Goal: Information Seeking & Learning: Learn about a topic

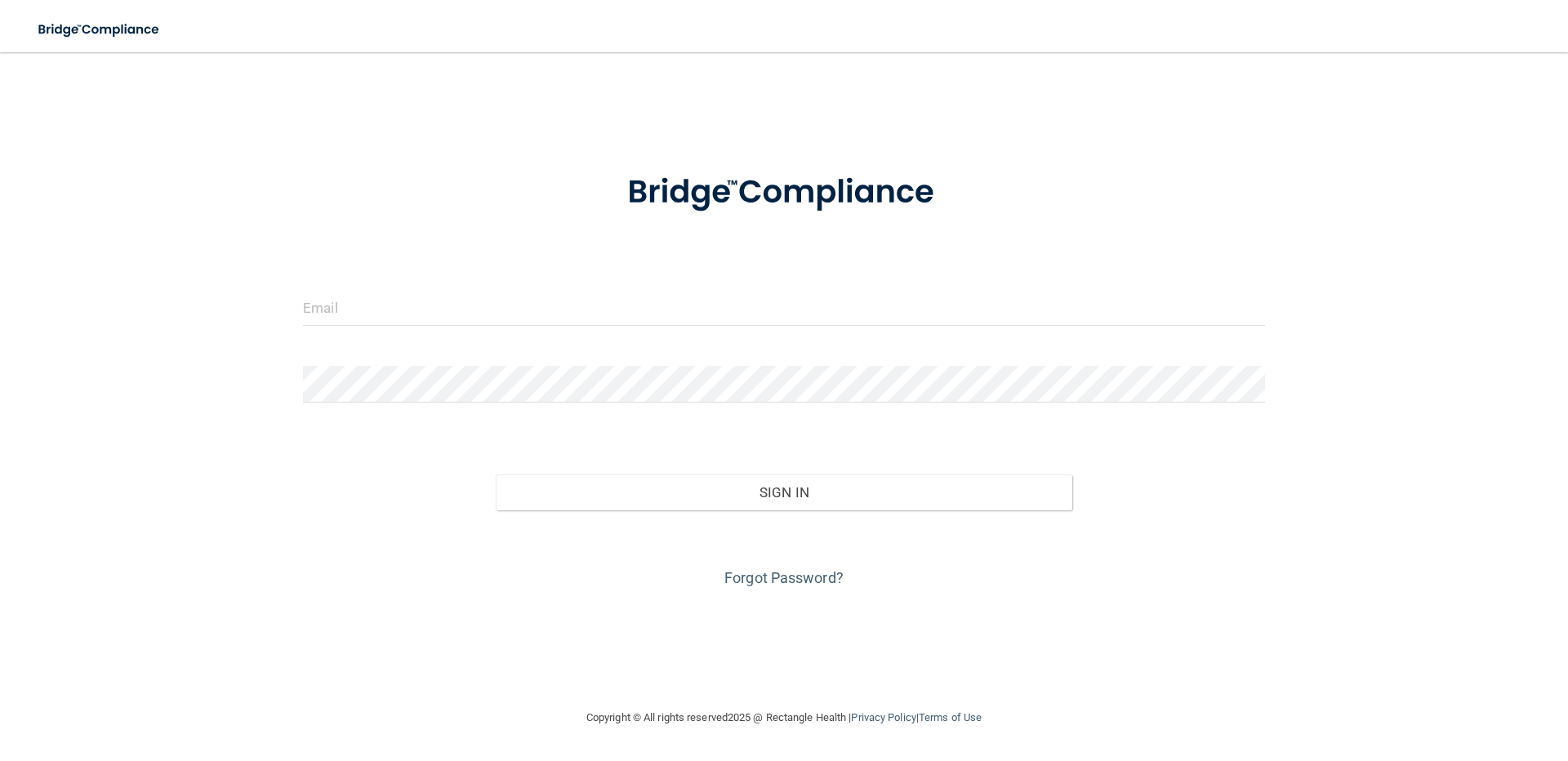
click at [649, 359] on form "Invalid email/password. You don't have permission to access that page. Sign In …" at bounding box center [784, 370] width 962 height 441
click at [642, 325] on input "email" at bounding box center [784, 307] width 962 height 36
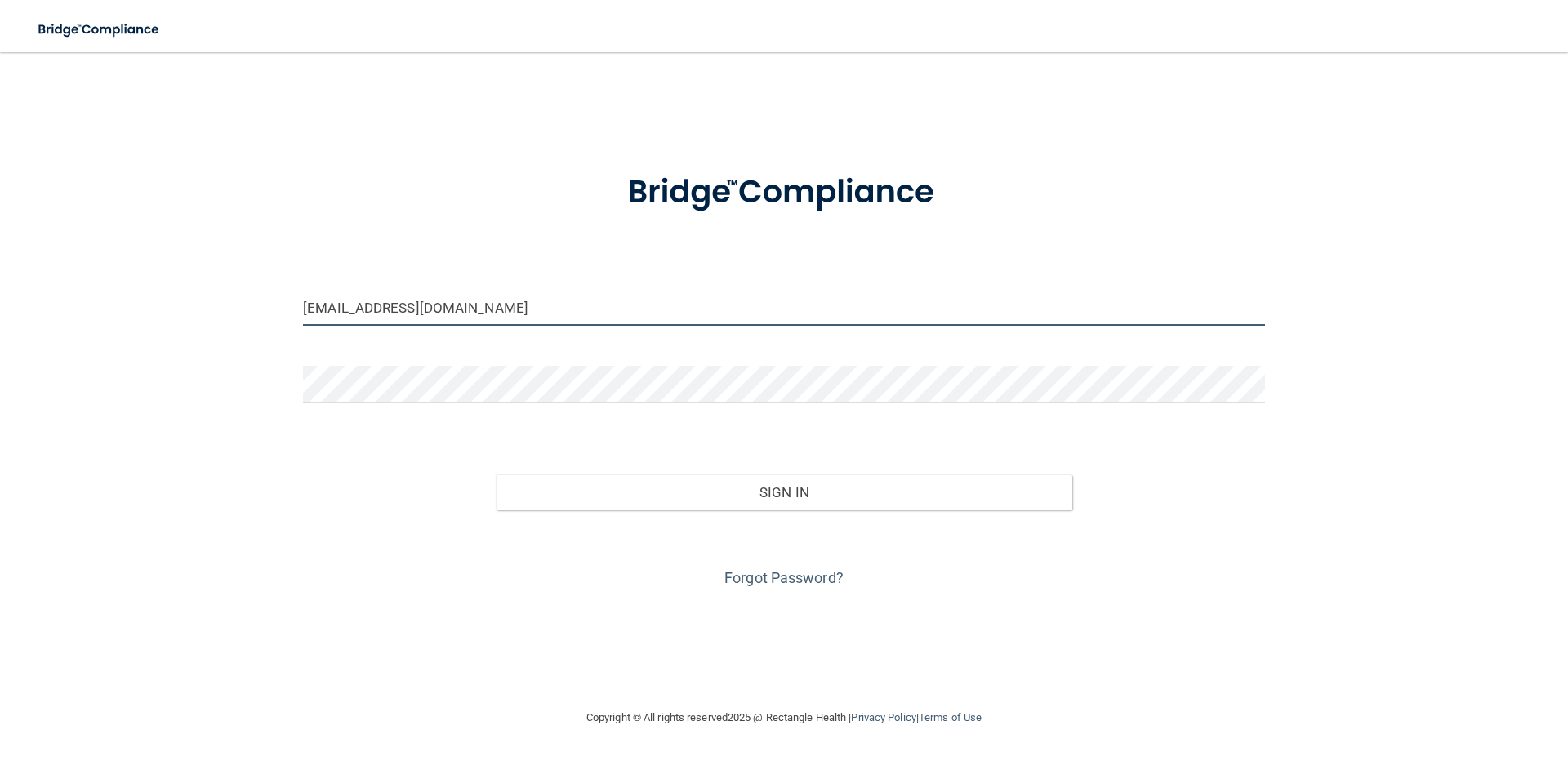
type input "[EMAIL_ADDRESS][DOMAIN_NAME]"
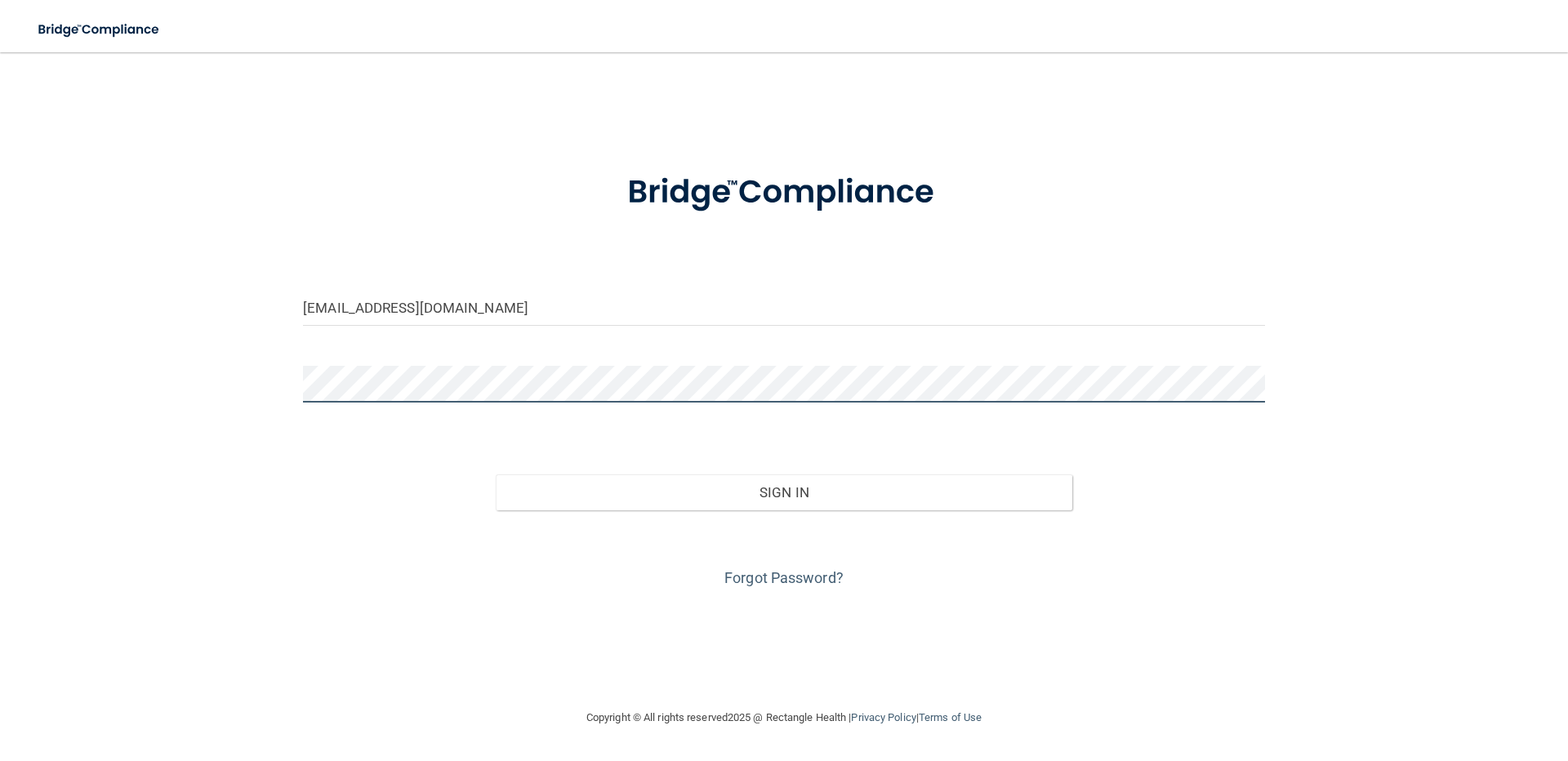
click at [496, 474] on button "Sign In" at bounding box center [785, 492] width 578 height 35
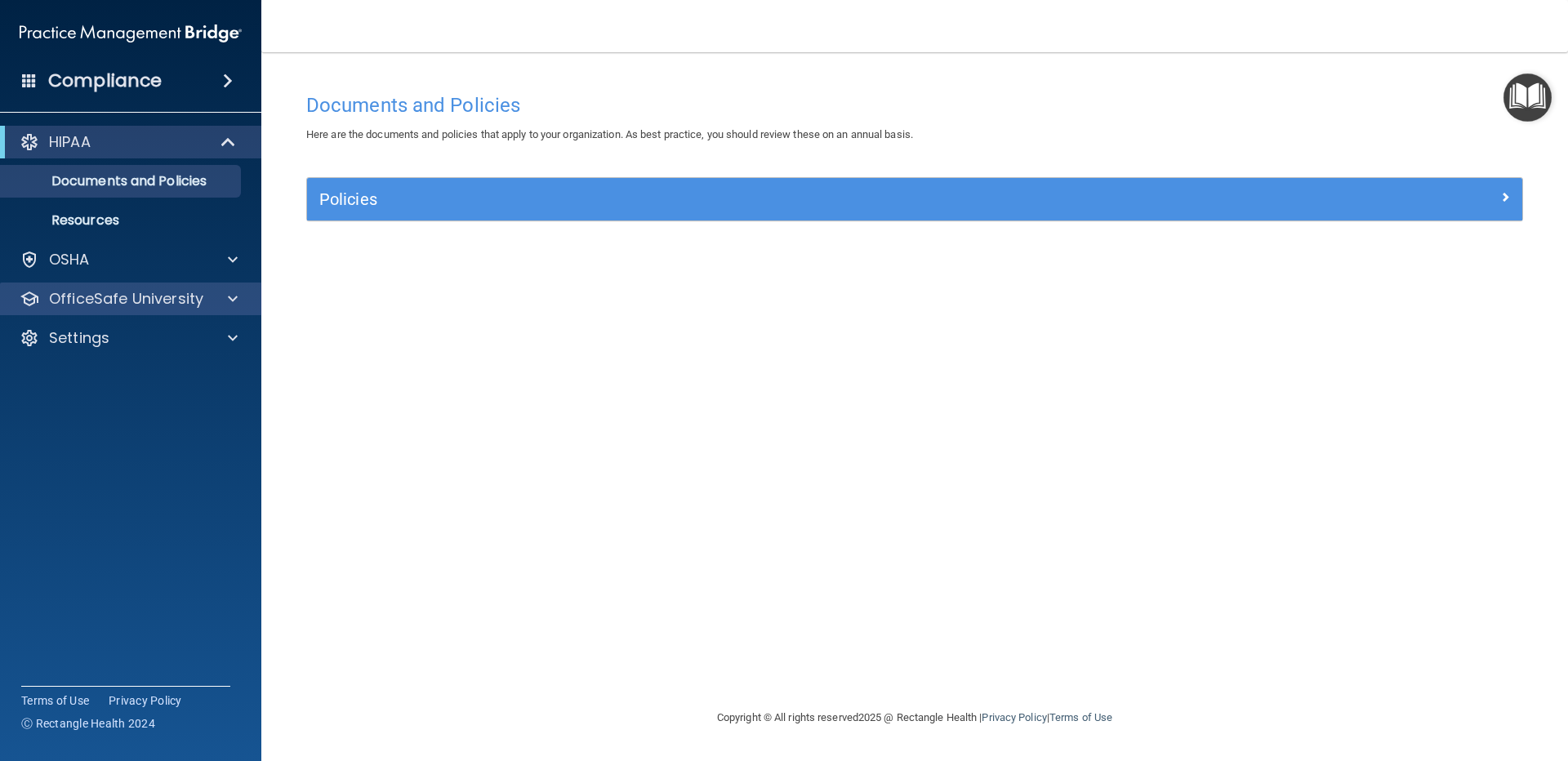
click at [140, 285] on div "OfficeSafe University" at bounding box center [131, 299] width 262 height 33
click at [181, 304] on p "OfficeSafe University" at bounding box center [126, 299] width 155 height 20
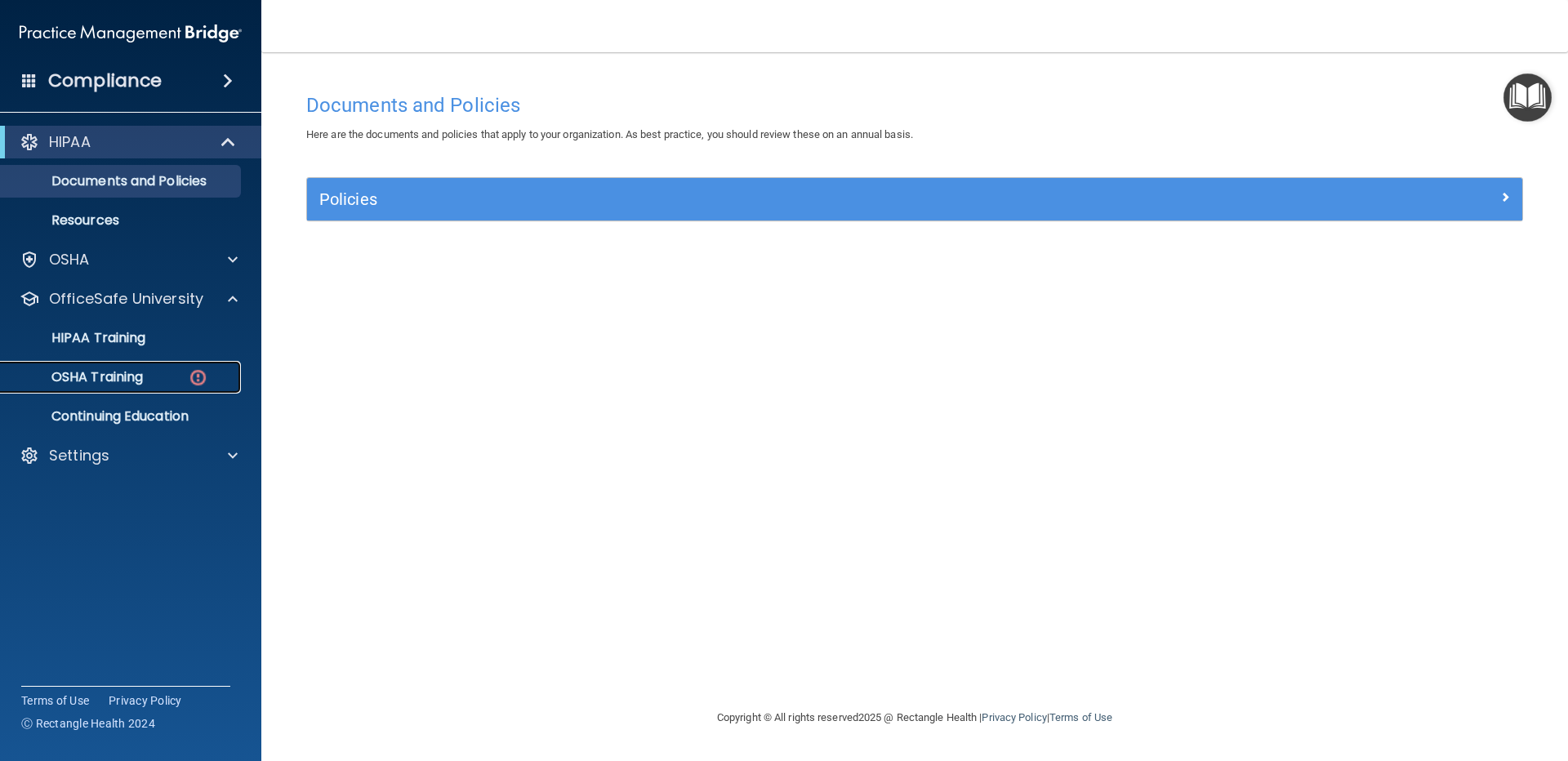
click at [160, 375] on div "OSHA Training" at bounding box center [122, 377] width 223 height 17
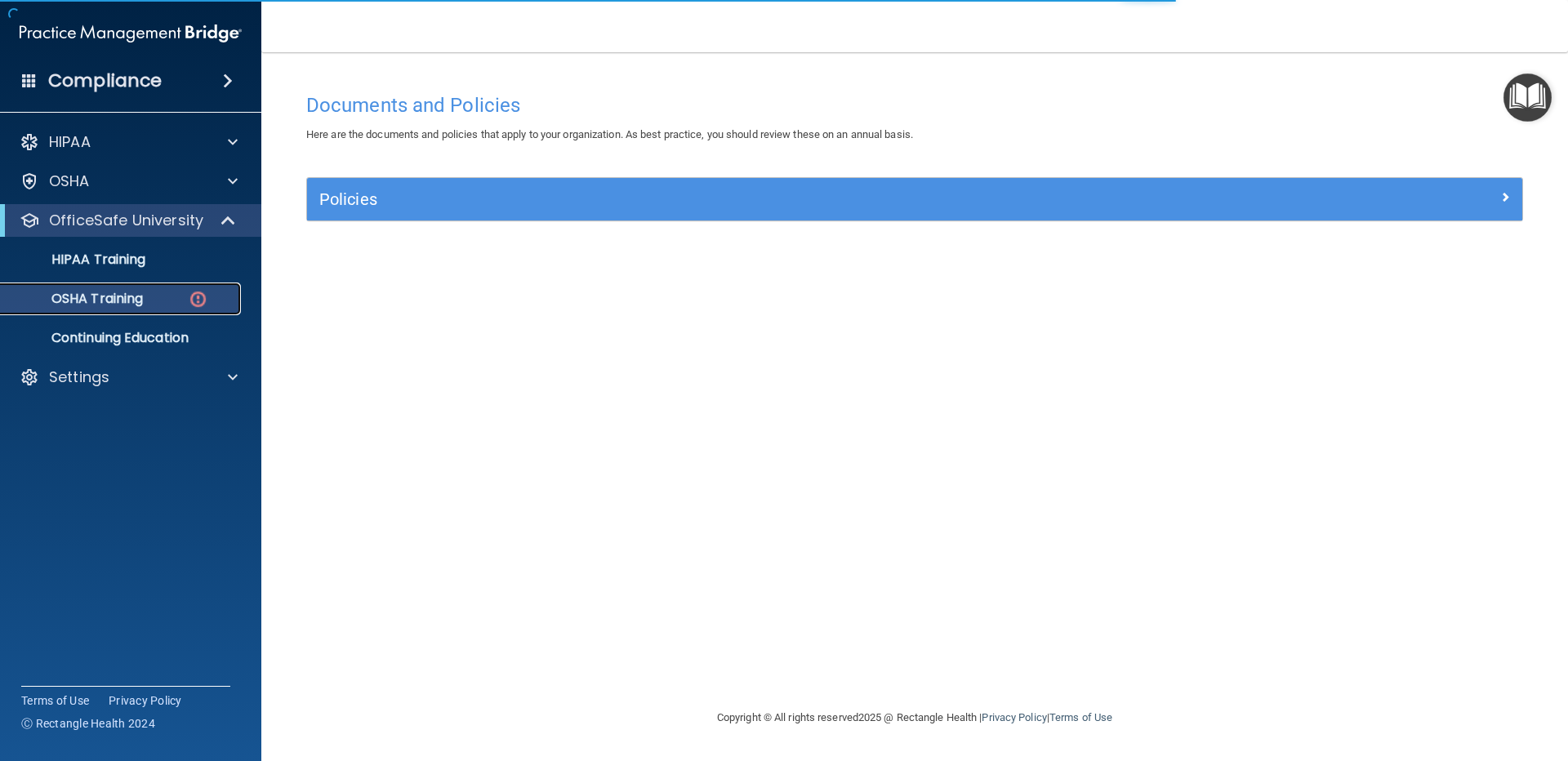
click at [195, 306] on img at bounding box center [197, 299] width 21 height 21
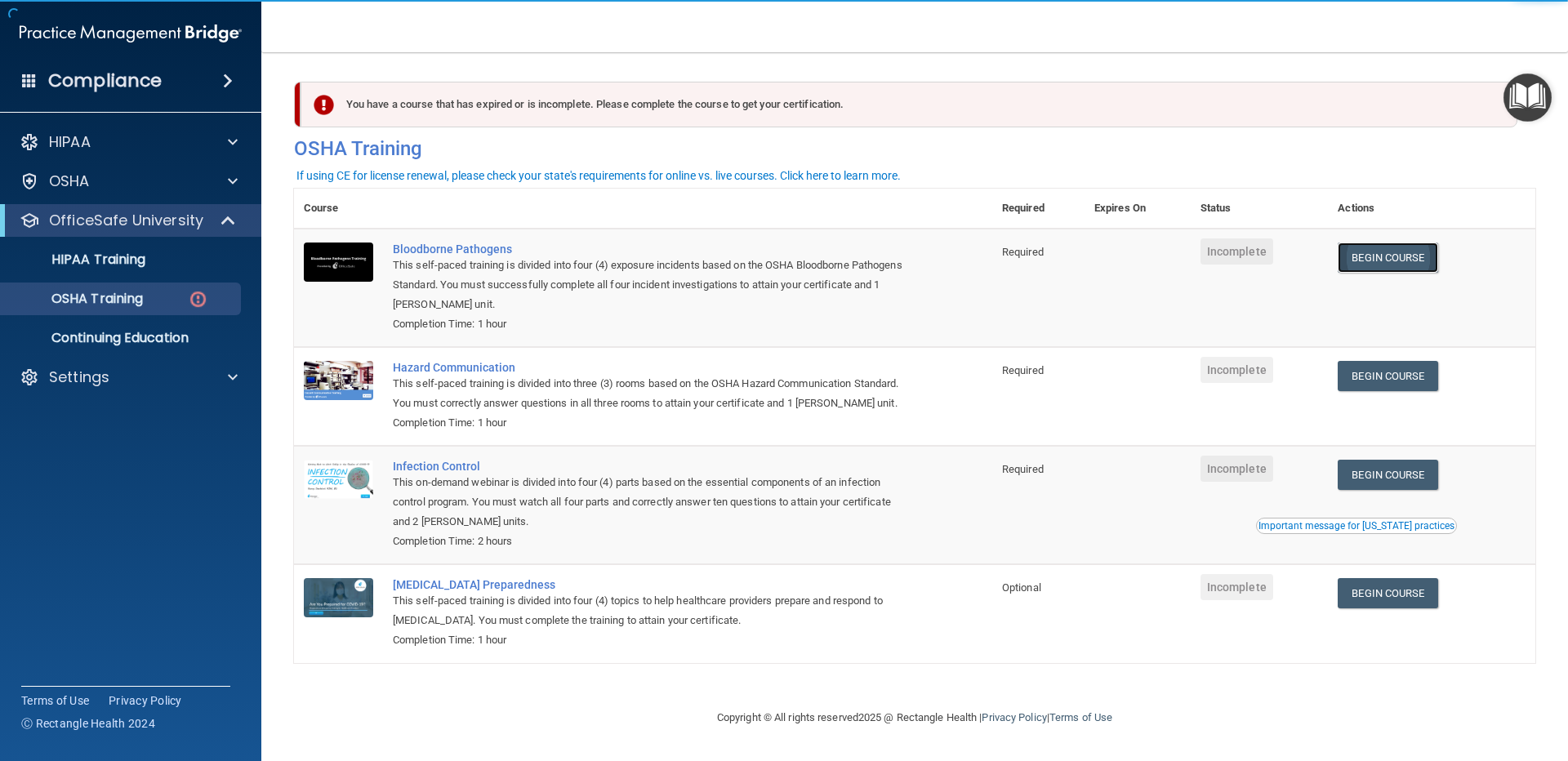
click at [1365, 253] on link "Begin Course" at bounding box center [1388, 257] width 100 height 31
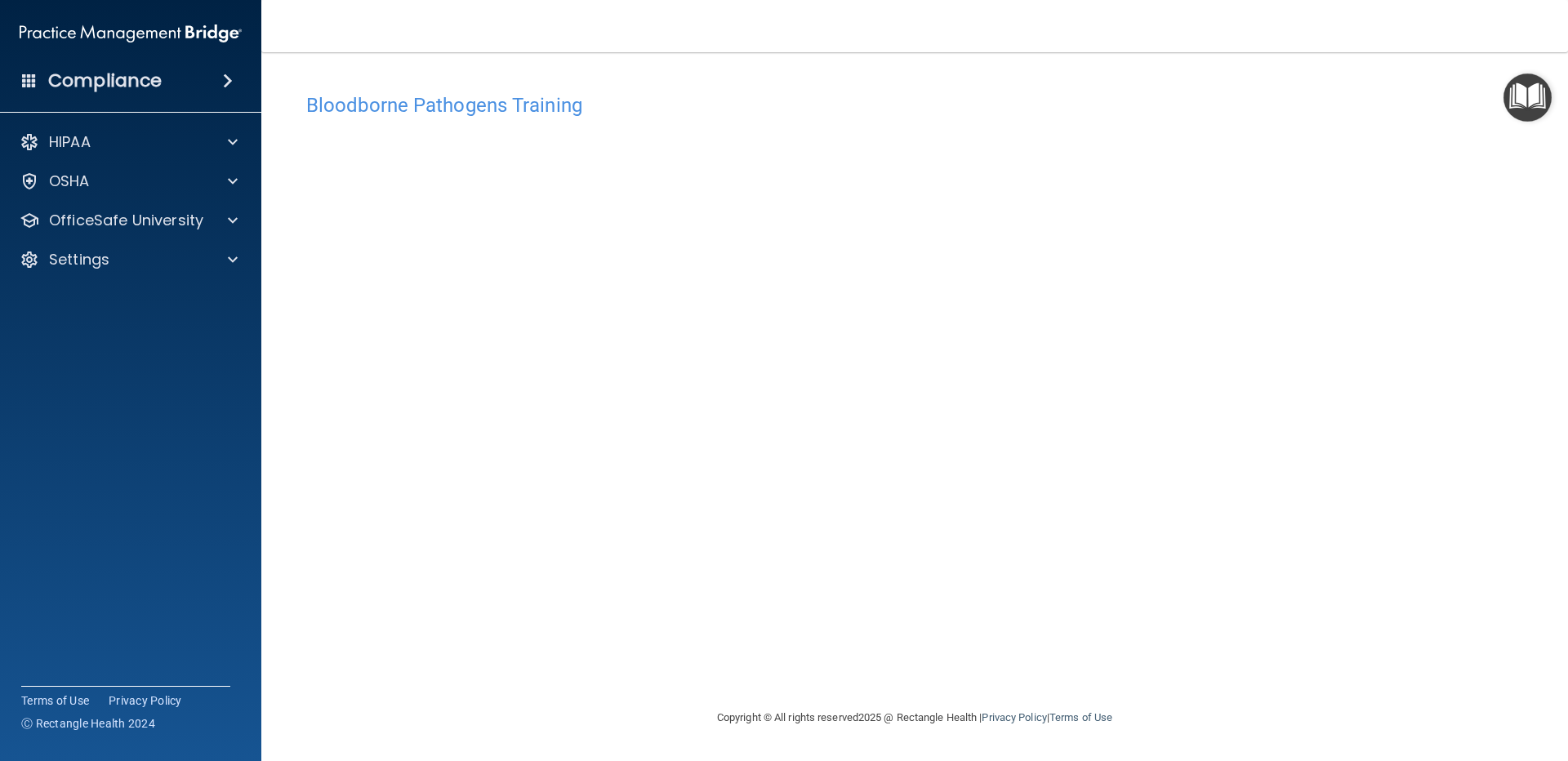
click at [1541, 369] on main "Bloodborne Pathogens Training This course doesn’t expire until . Are you sure y…" at bounding box center [914, 406] width 1307 height 709
click at [1539, 359] on main "Bloodborne Pathogens Training This course doesn’t expire until . Are you sure y…" at bounding box center [914, 406] width 1307 height 709
click at [169, 224] on p "OfficeSafe University" at bounding box center [126, 221] width 155 height 20
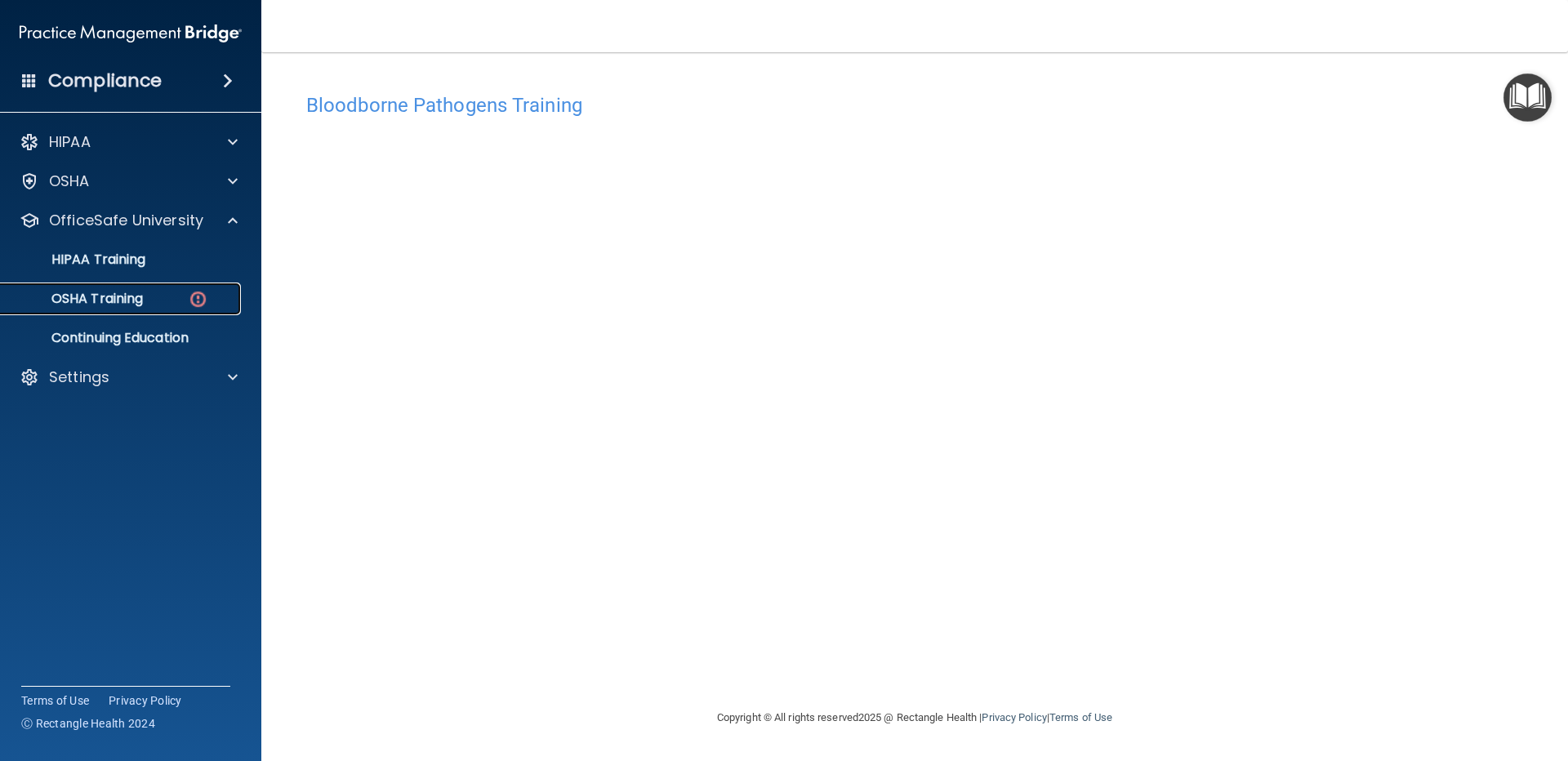
click at [164, 290] on link "OSHA Training" at bounding box center [111, 299] width 257 height 33
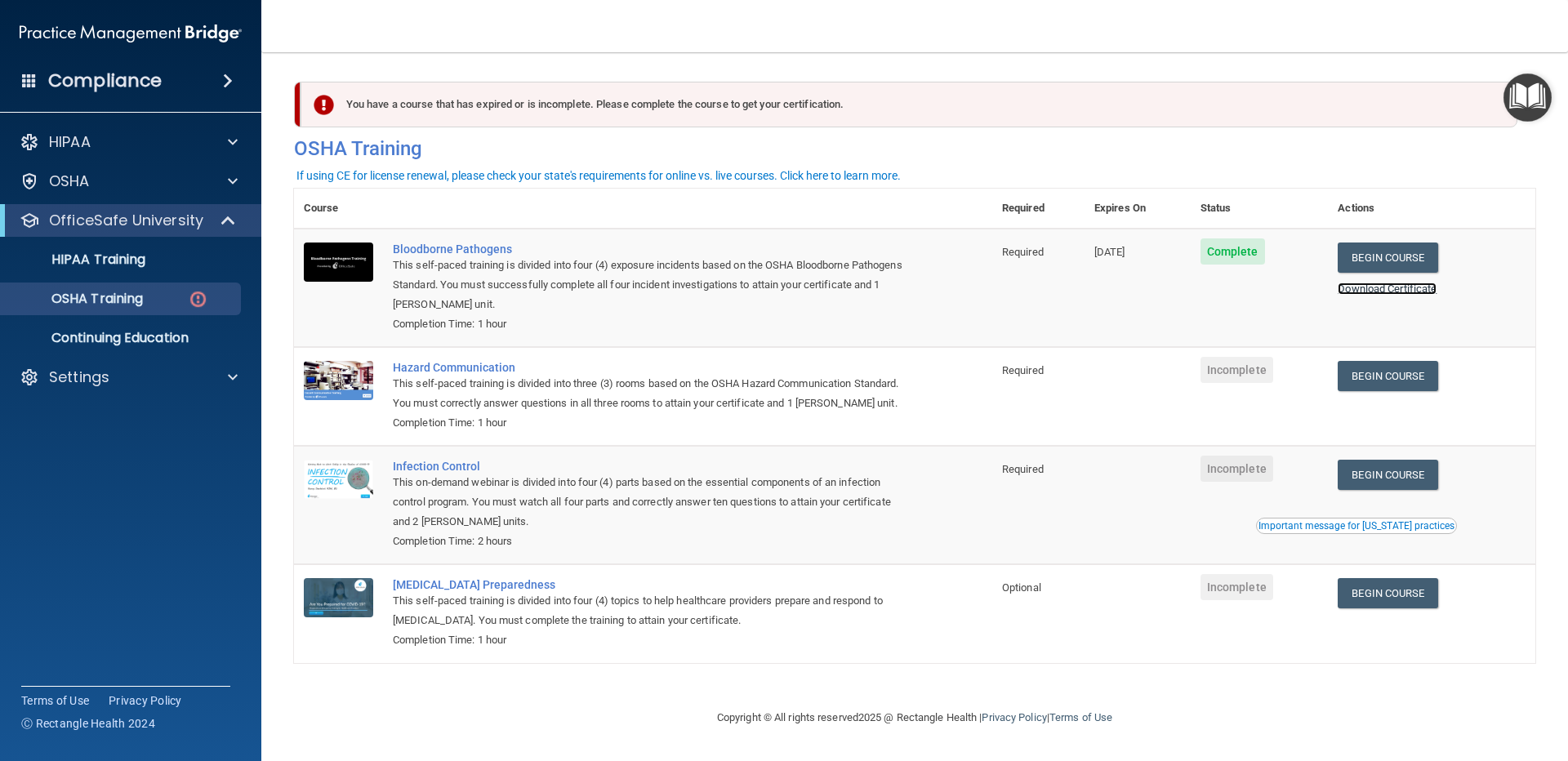
click at [1400, 291] on link "Download Certificate" at bounding box center [1388, 289] width 99 height 12
click at [1408, 384] on link "Begin Course" at bounding box center [1388, 376] width 100 height 31
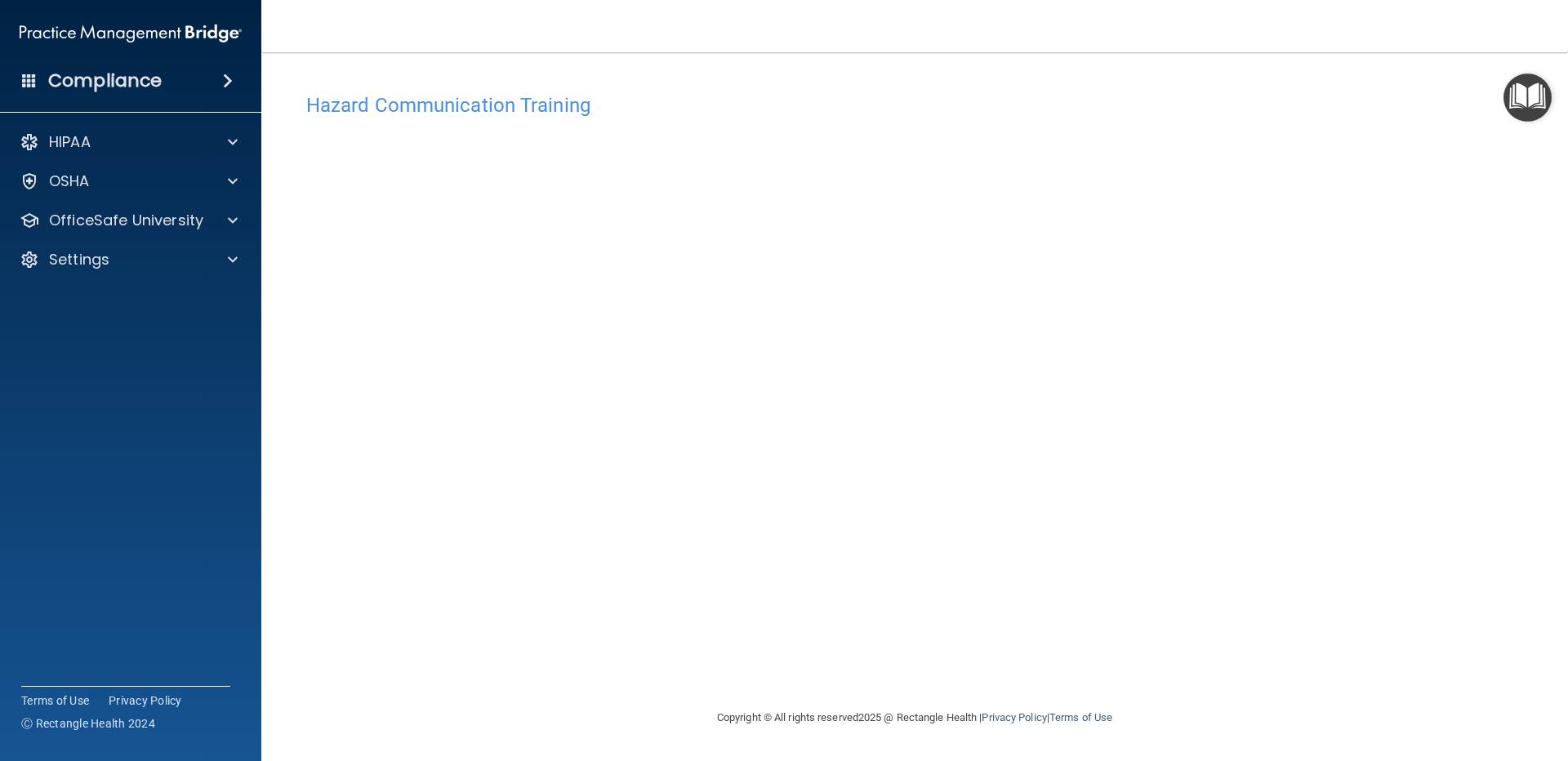
click at [500, 77] on div "Hazard Communication Training This course doesn’t expire until . Are you sure y…" at bounding box center [914, 380] width 1242 height 623
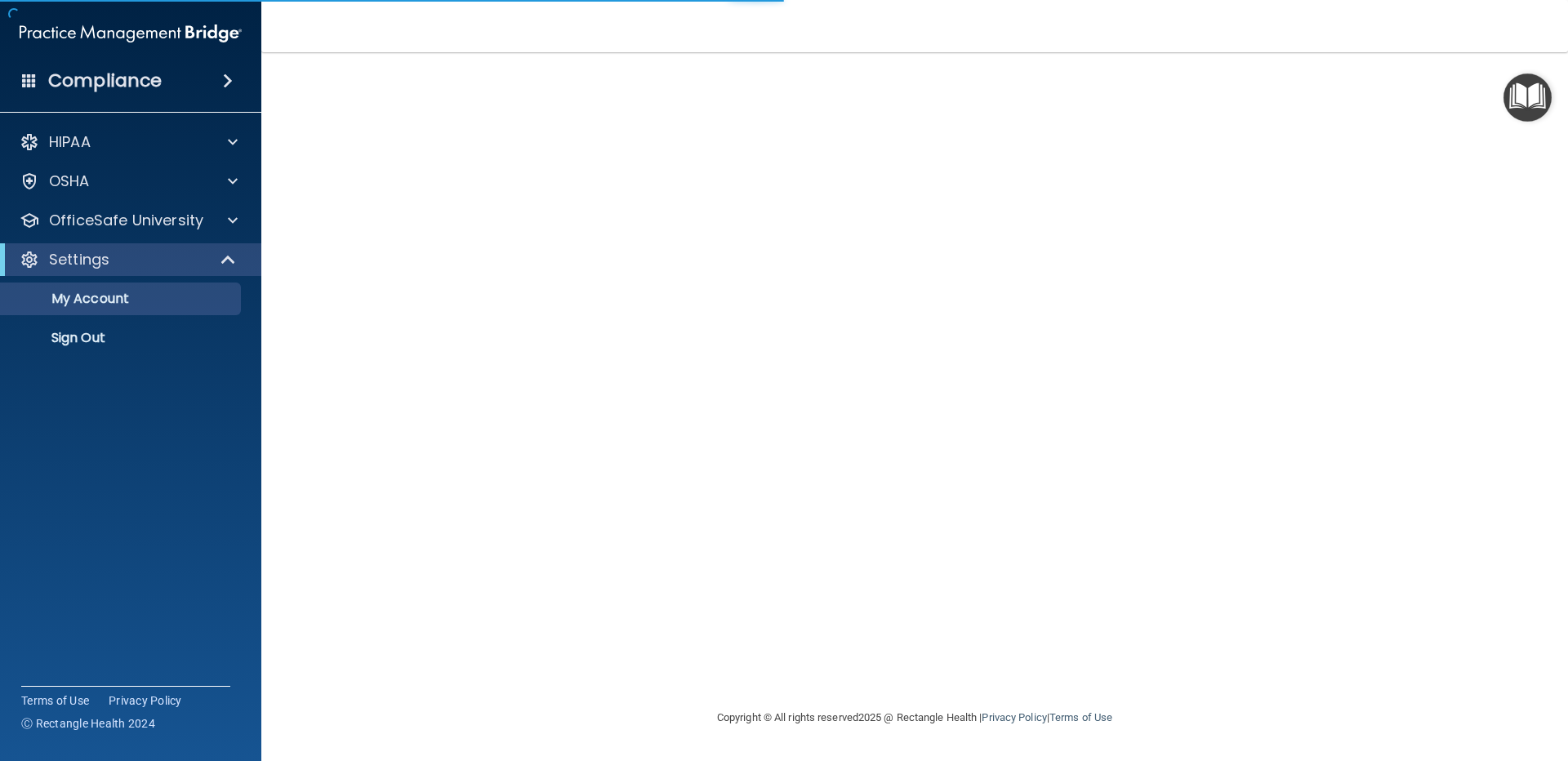
click at [199, 237] on div "HIPAA Documents and Policies Report an Incident Business Associates Emergency P…" at bounding box center [131, 243] width 262 height 248
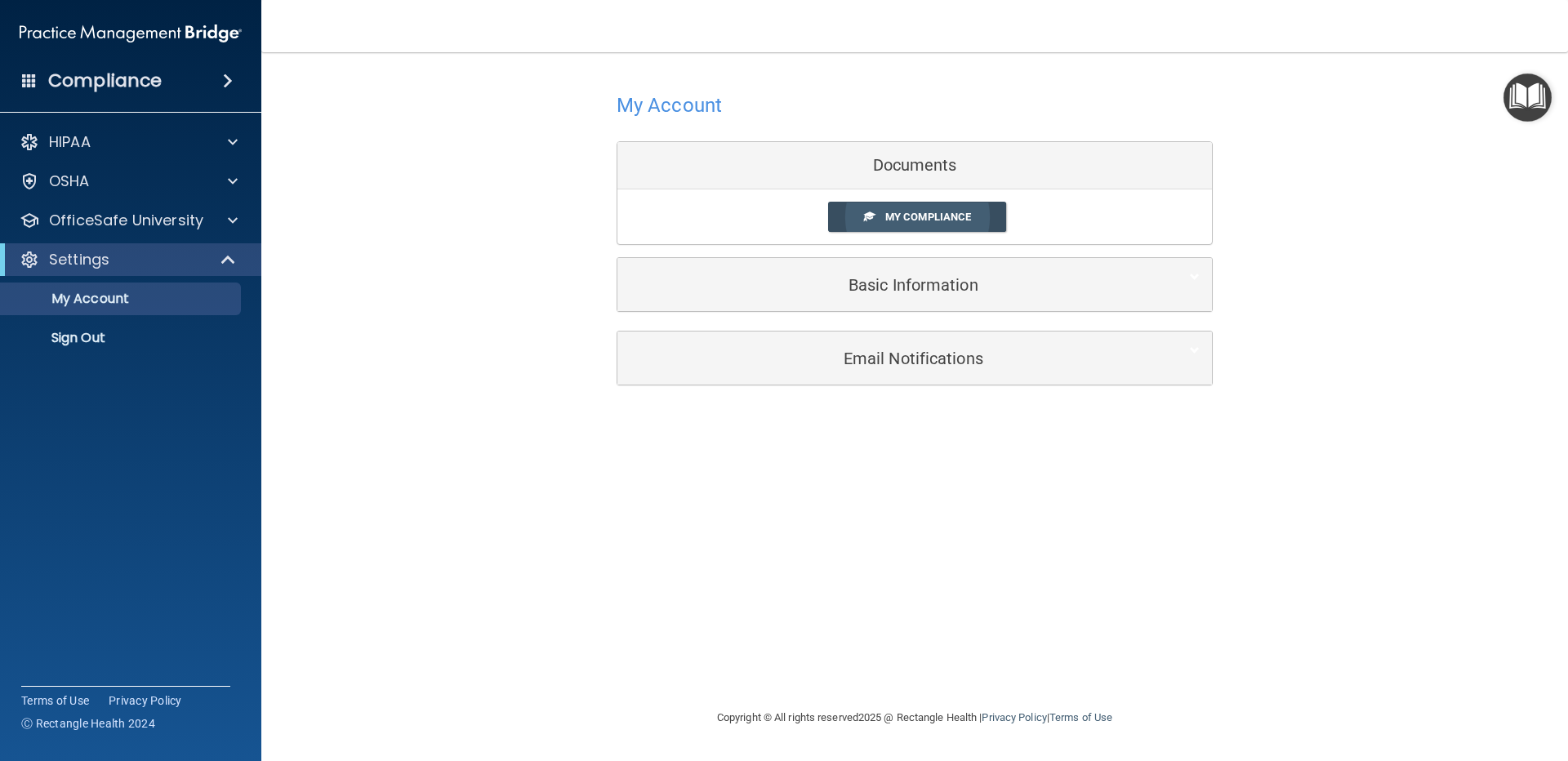
click at [904, 214] on span "My Compliance" at bounding box center [928, 217] width 86 height 12
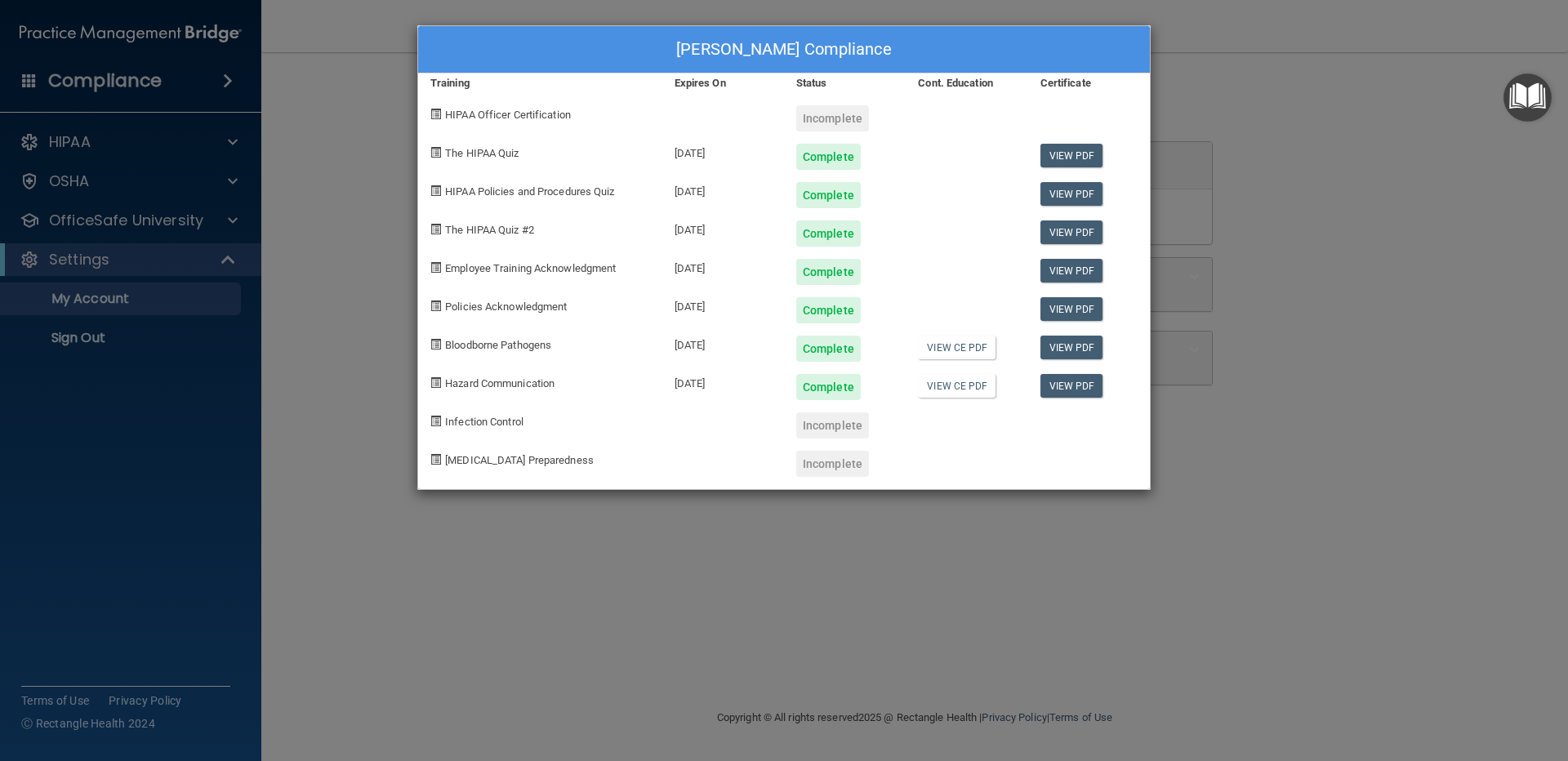
click at [820, 120] on div "Incomplete" at bounding box center [833, 118] width 73 height 27
click at [1444, 102] on div "Laila Ahumada's Compliance Training Expires On Status Cont. Education Certifica…" at bounding box center [784, 380] width 1568 height 761
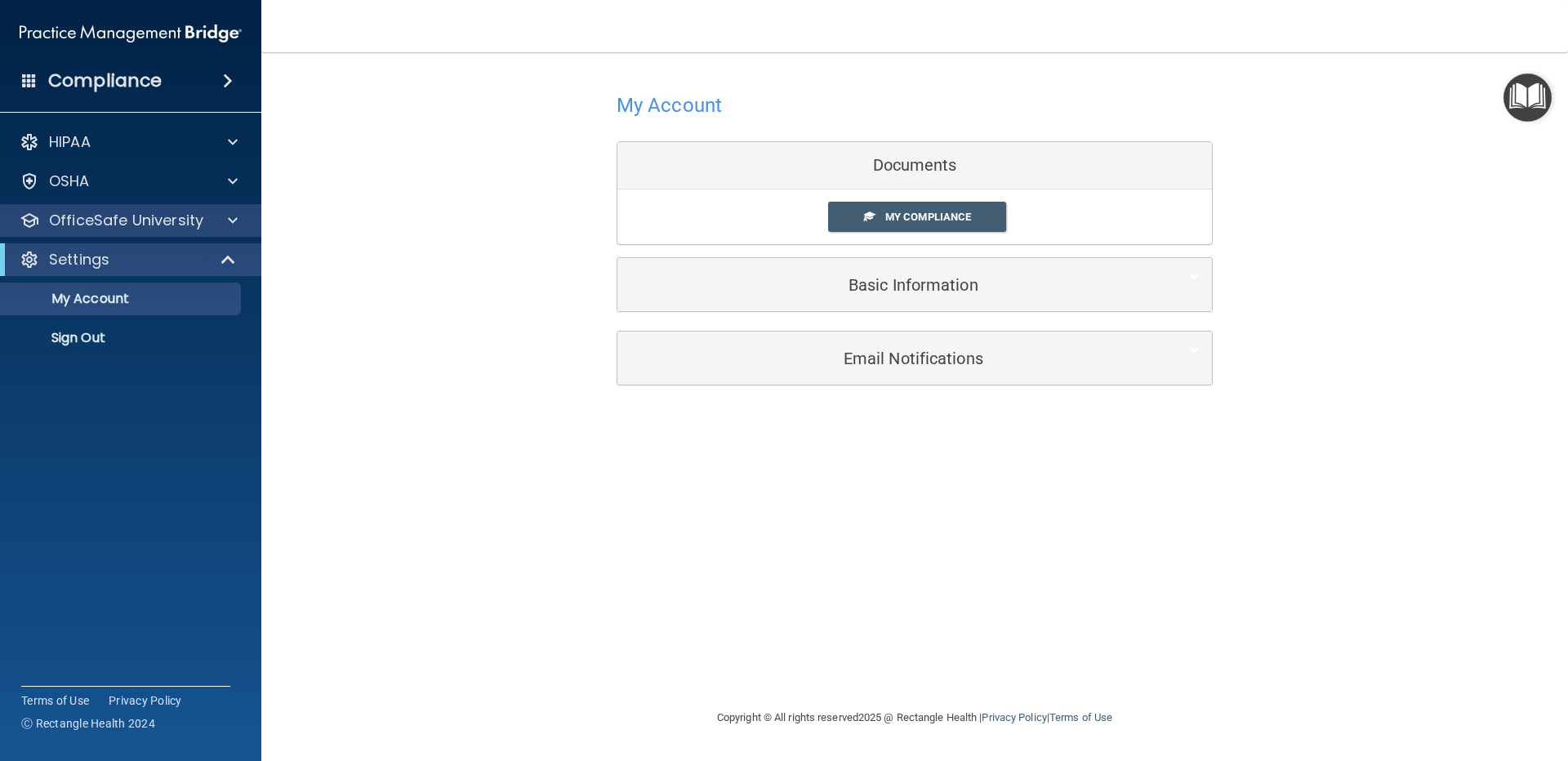
click at [183, 204] on div "OfficeSafe University" at bounding box center [131, 220] width 262 height 33
click at [189, 212] on p "OfficeSafe University" at bounding box center [126, 221] width 155 height 20
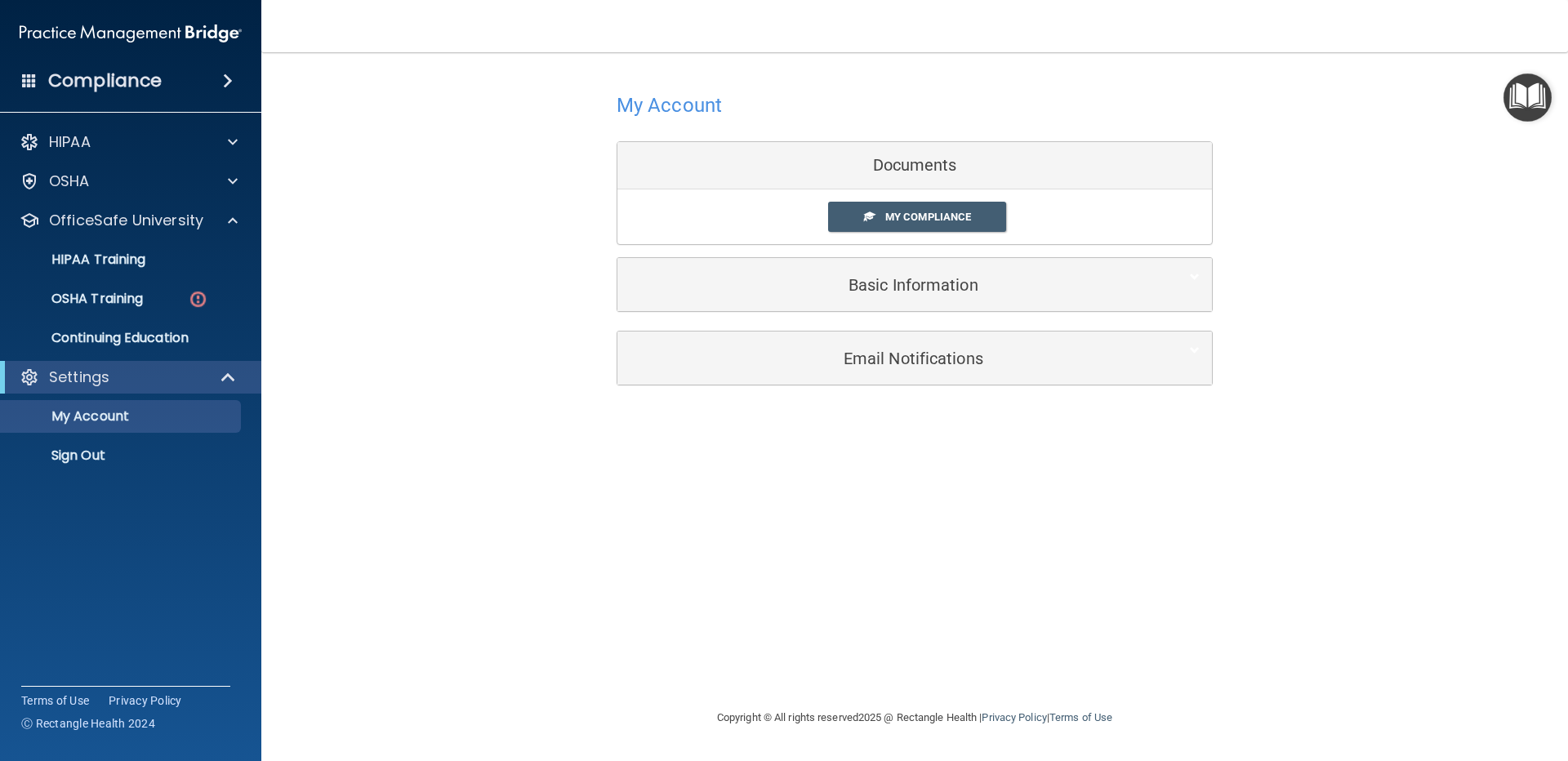
click at [67, 242] on ul "HIPAA Training OSHA Training Continuing Education" at bounding box center [131, 295] width 296 height 117
click at [67, 256] on p "HIPAA Training" at bounding box center [78, 259] width 135 height 17
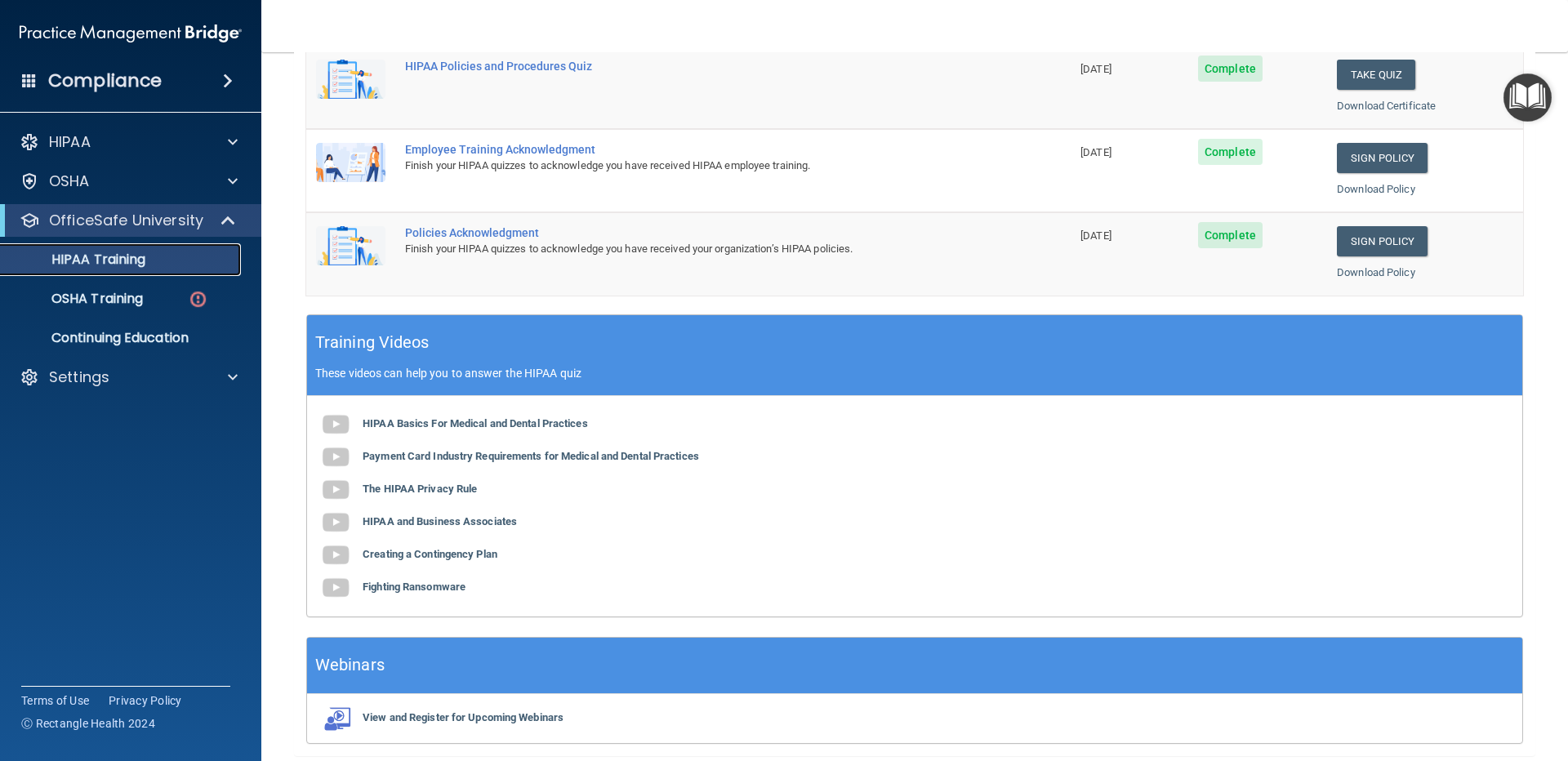
scroll to position [468, 0]
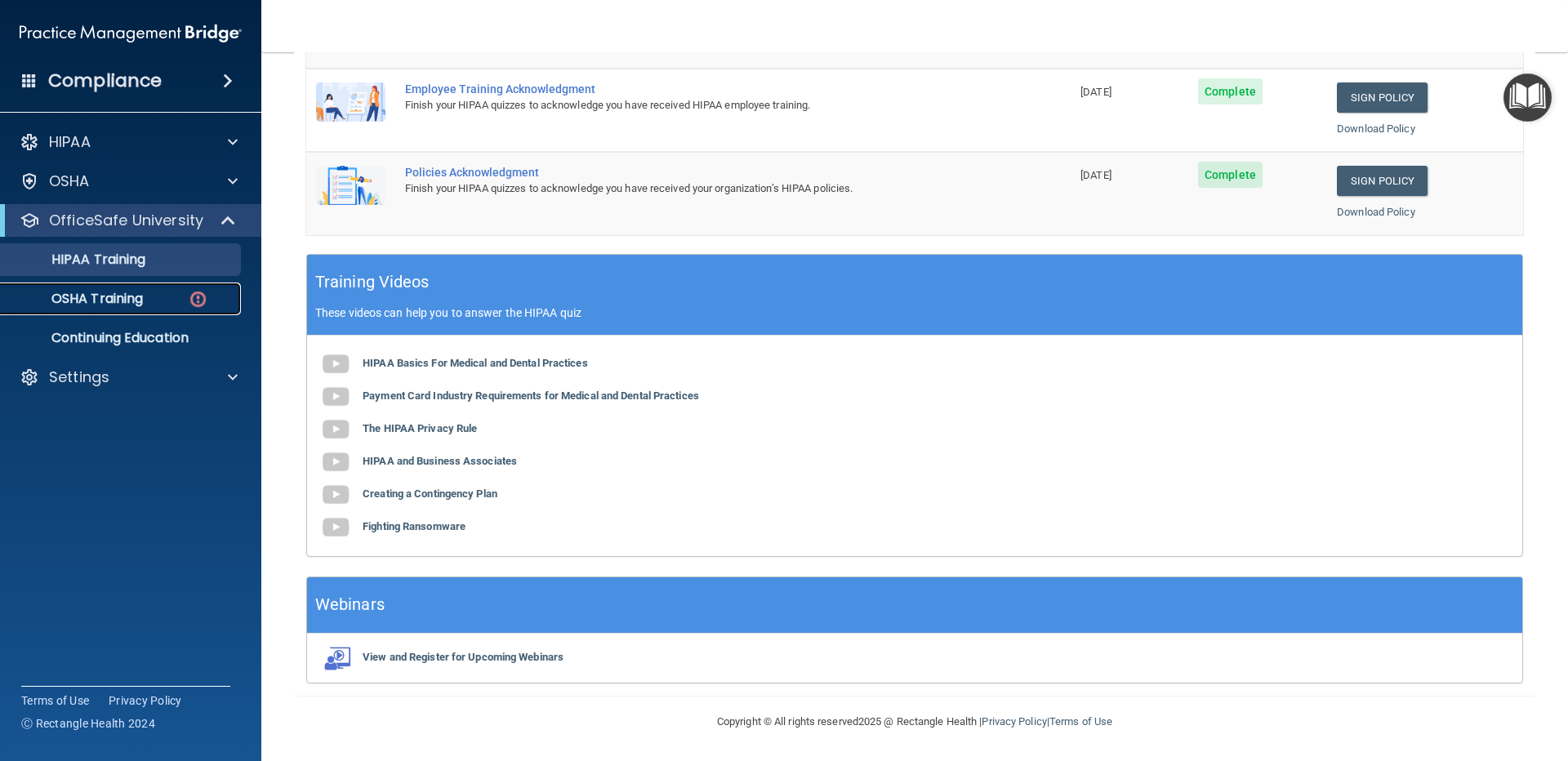
click at [119, 291] on p "OSHA Training" at bounding box center [77, 299] width 132 height 17
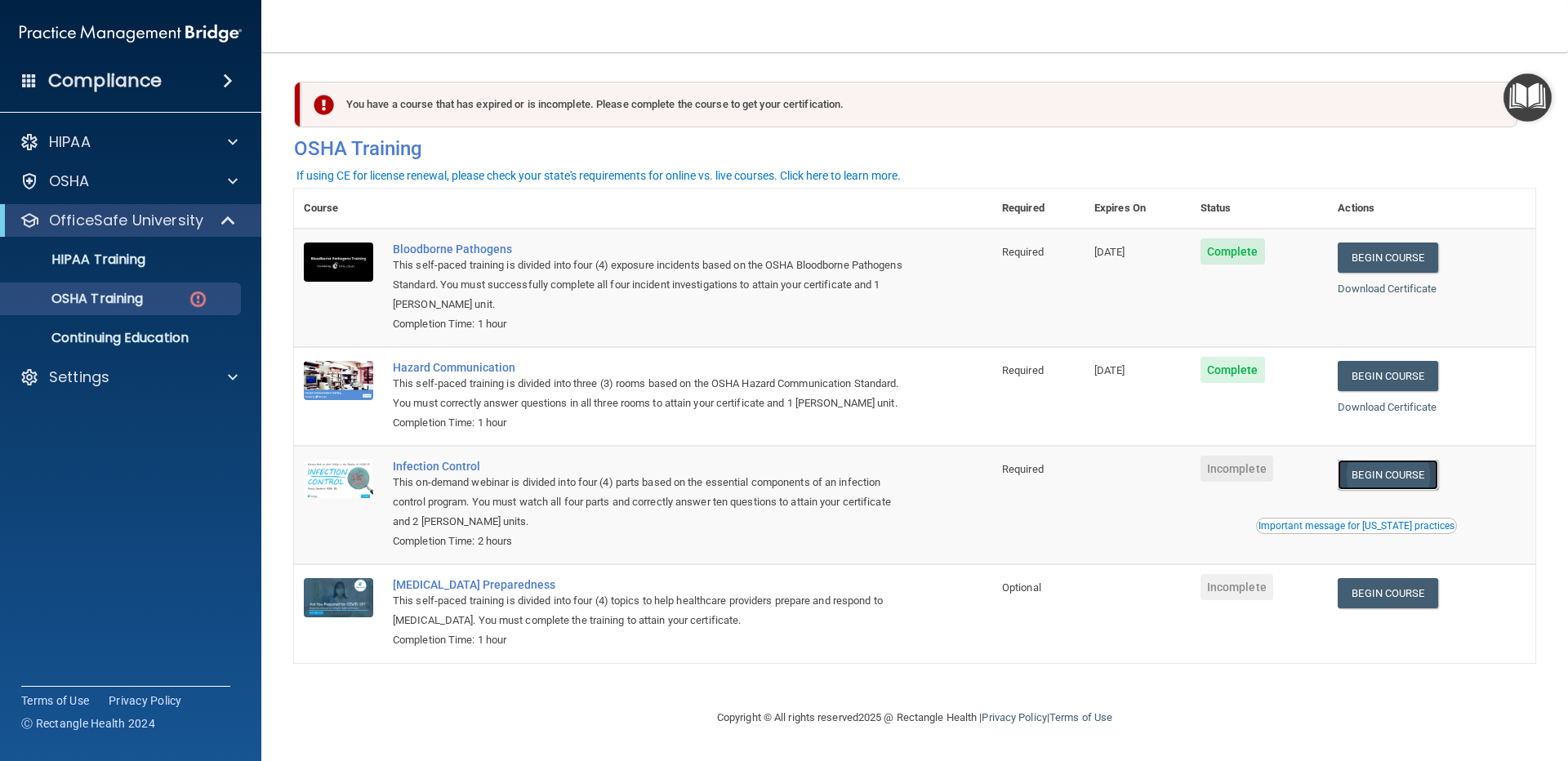
click at [1406, 481] on link "Begin Course" at bounding box center [1388, 474] width 100 height 31
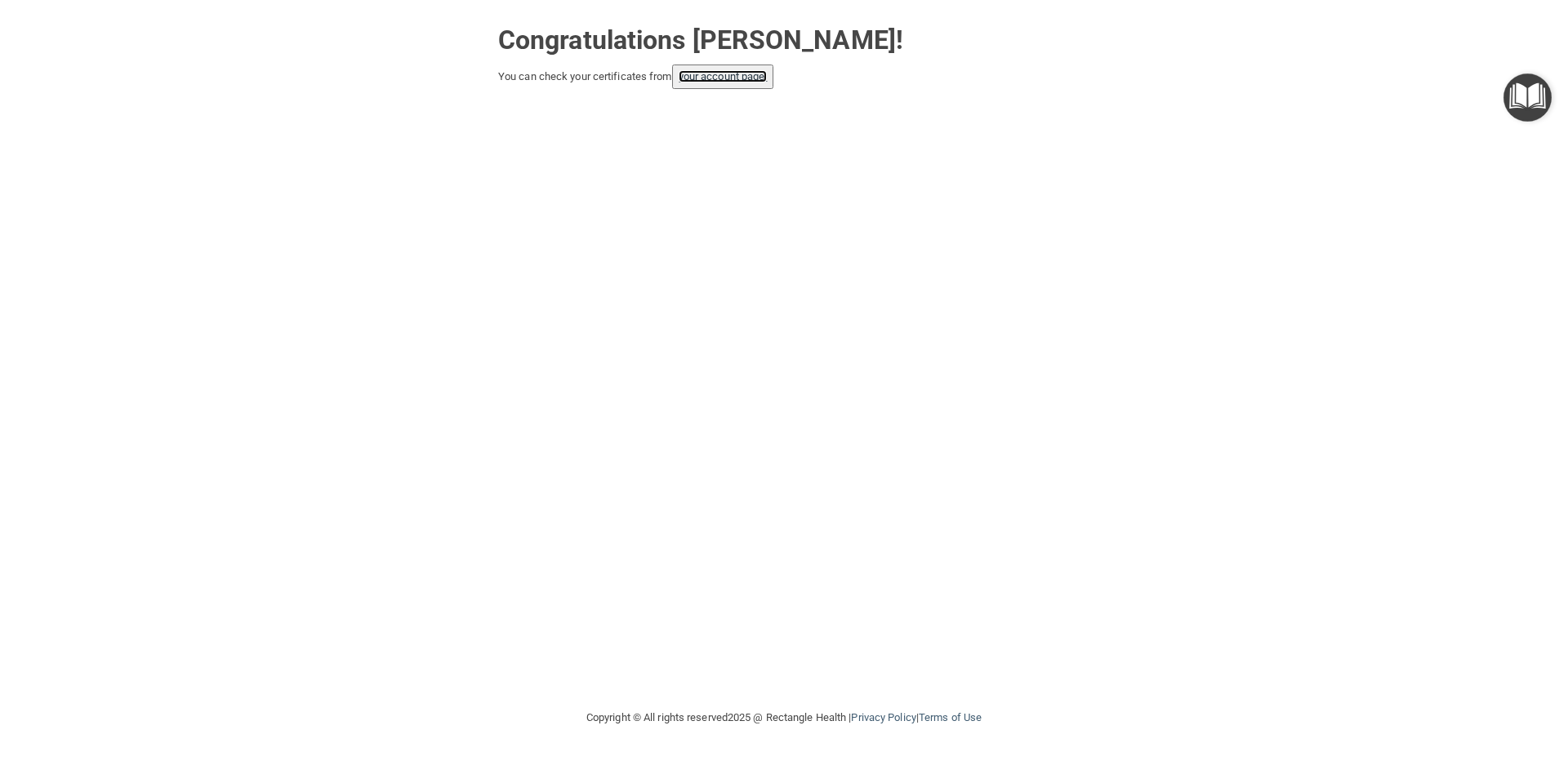
click at [725, 82] on link "your account page!" at bounding box center [723, 76] width 89 height 12
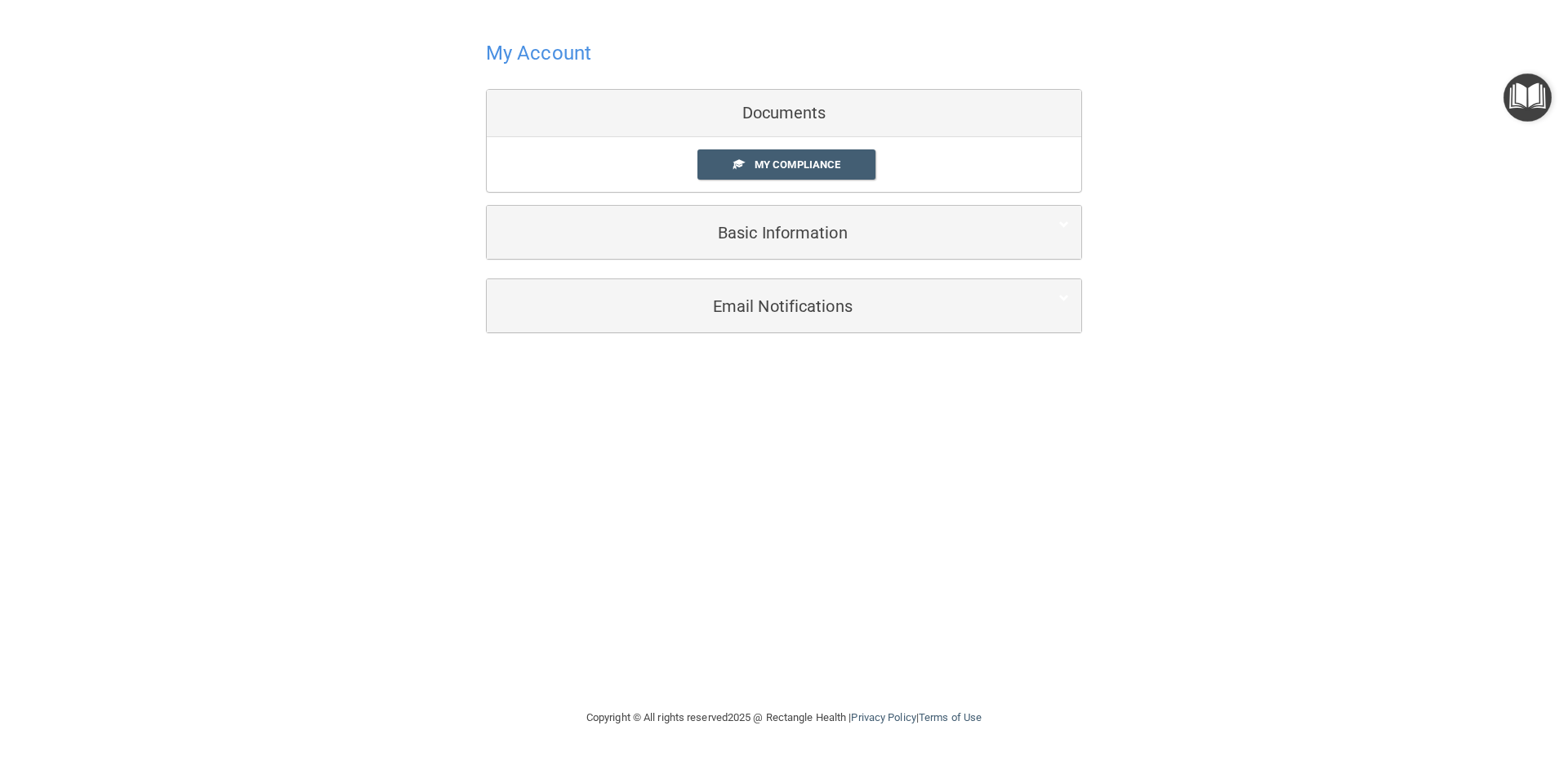
click at [895, 183] on div "My Compliance My Compliance My BAA" at bounding box center [784, 164] width 595 height 54
click at [816, 124] on div "Documents" at bounding box center [784, 113] width 595 height 47
click at [808, 160] on span "My Compliance" at bounding box center [797, 165] width 86 height 12
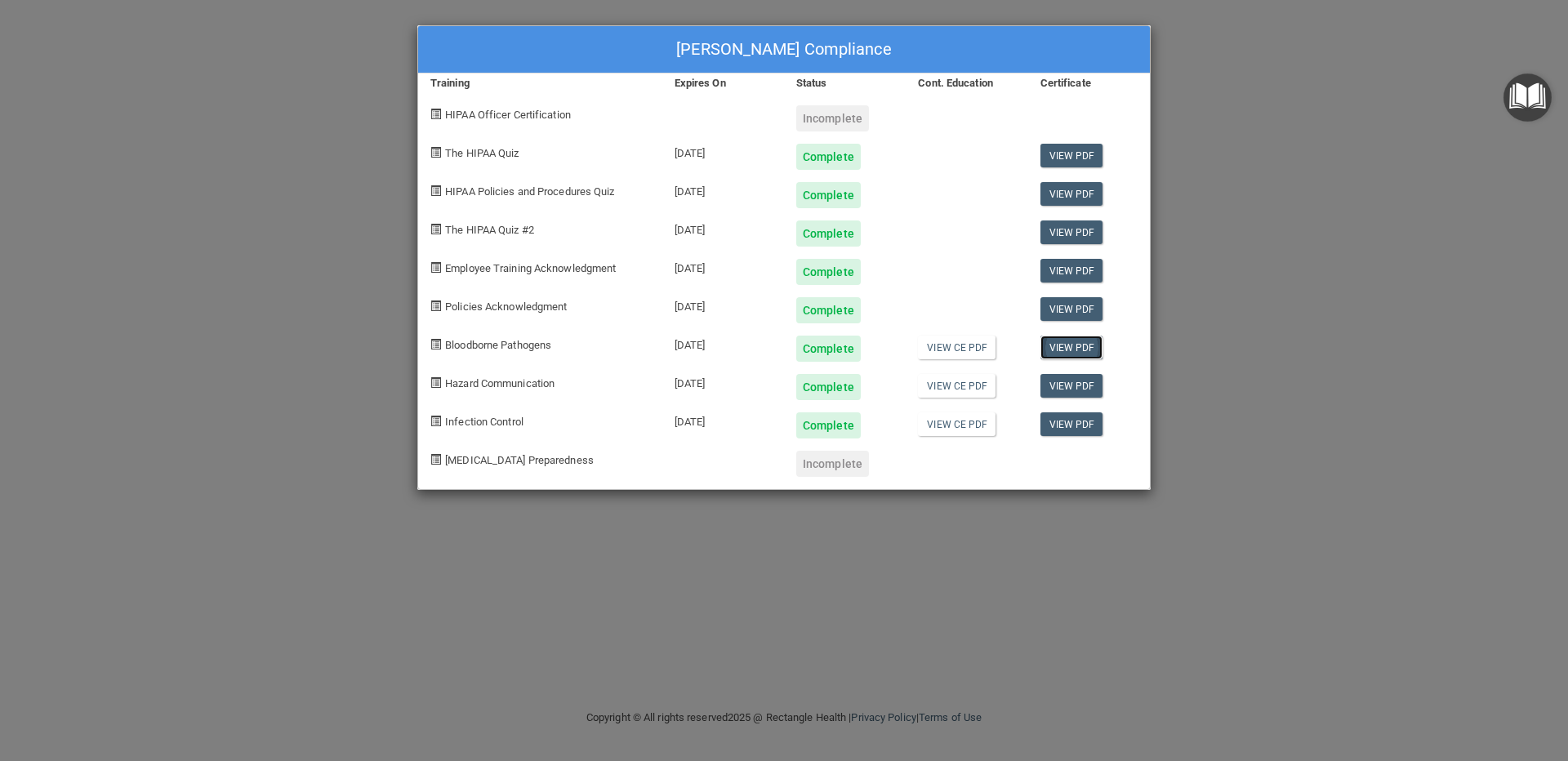
click at [1064, 353] on link "View PDF" at bounding box center [1072, 347] width 63 height 24
click at [1092, 392] on link "View PDF" at bounding box center [1072, 385] width 63 height 24
click at [1062, 421] on link "View PDF" at bounding box center [1072, 424] width 63 height 24
click at [838, 463] on div "Incomplete" at bounding box center [833, 463] width 73 height 27
click at [1060, 28] on div "[PERSON_NAME] Compliance" at bounding box center [784, 50] width 732 height 47
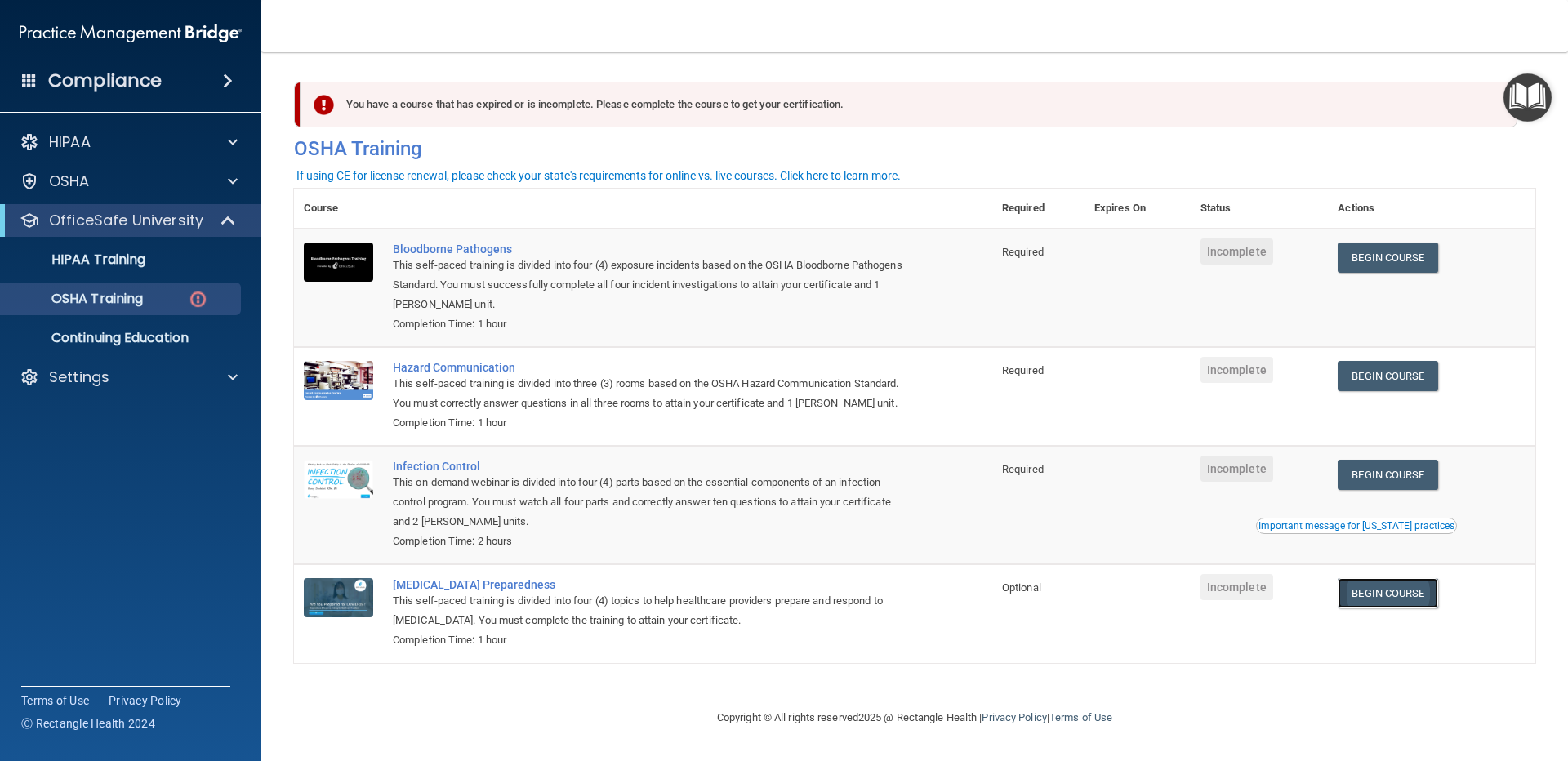
click at [1437, 583] on link "Begin Course" at bounding box center [1388, 592] width 100 height 31
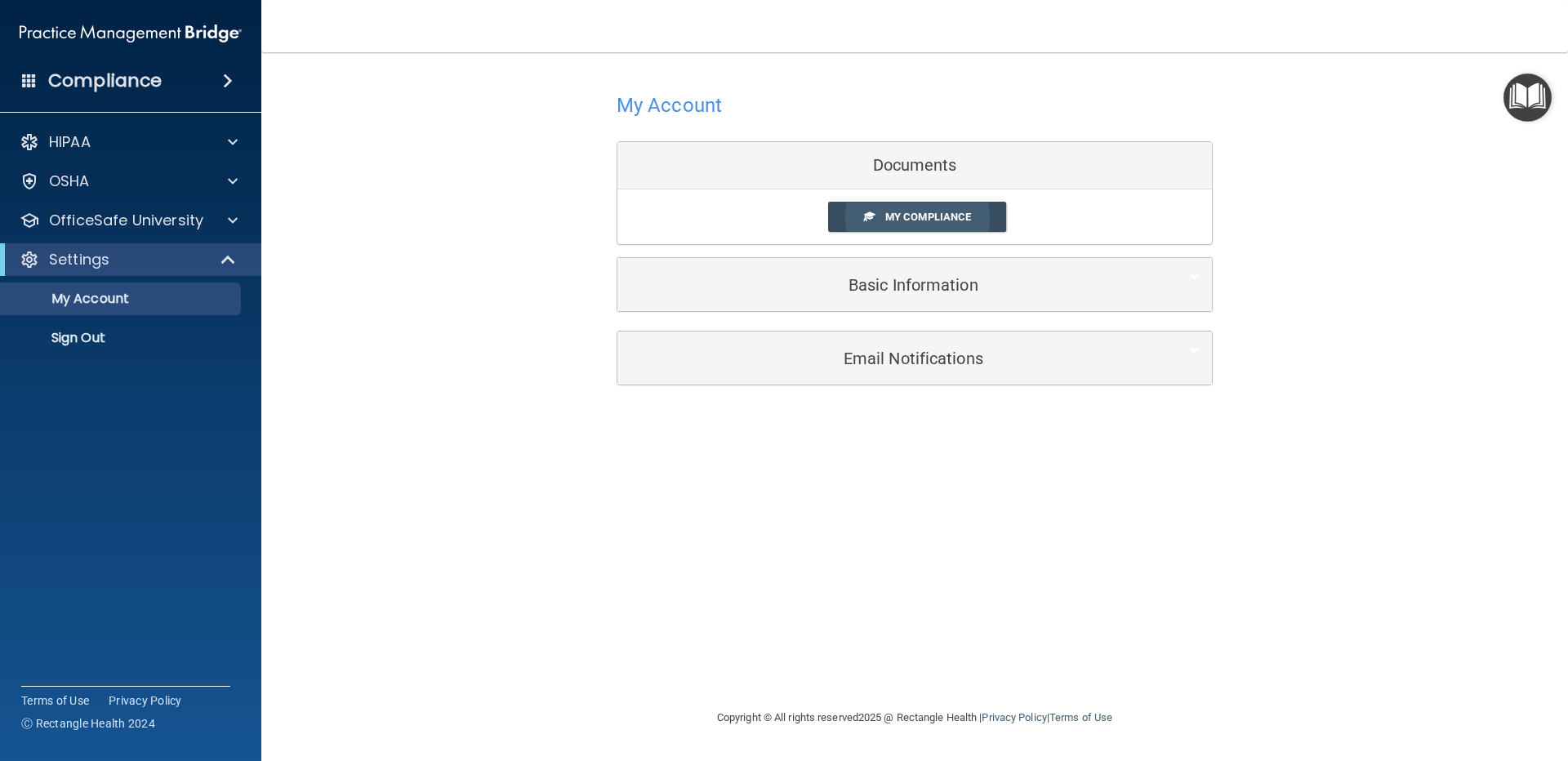
click at [853, 216] on link "My Compliance" at bounding box center [917, 217] width 178 height 31
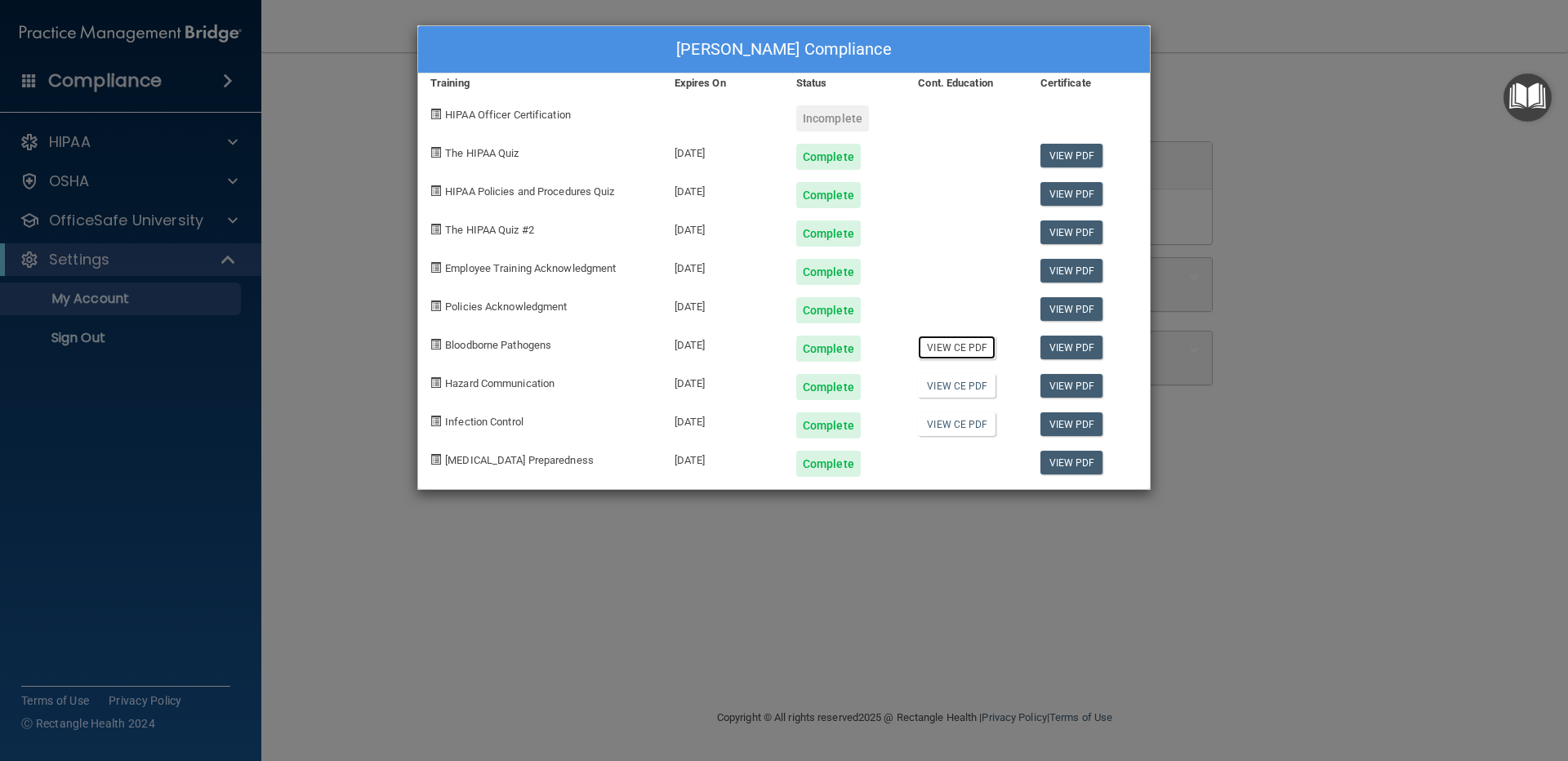
click at [952, 353] on link "View CE PDF" at bounding box center [957, 347] width 78 height 24
click at [961, 392] on link "View CE PDF" at bounding box center [957, 385] width 78 height 24
click at [954, 428] on link "View CE PDF" at bounding box center [957, 424] width 78 height 24
click at [1144, 60] on div "[PERSON_NAME] Compliance" at bounding box center [784, 50] width 732 height 47
click at [1313, 68] on div "[PERSON_NAME] Compliance Training Expires On Status Cont. Education Certificate…" at bounding box center [784, 380] width 1568 height 761
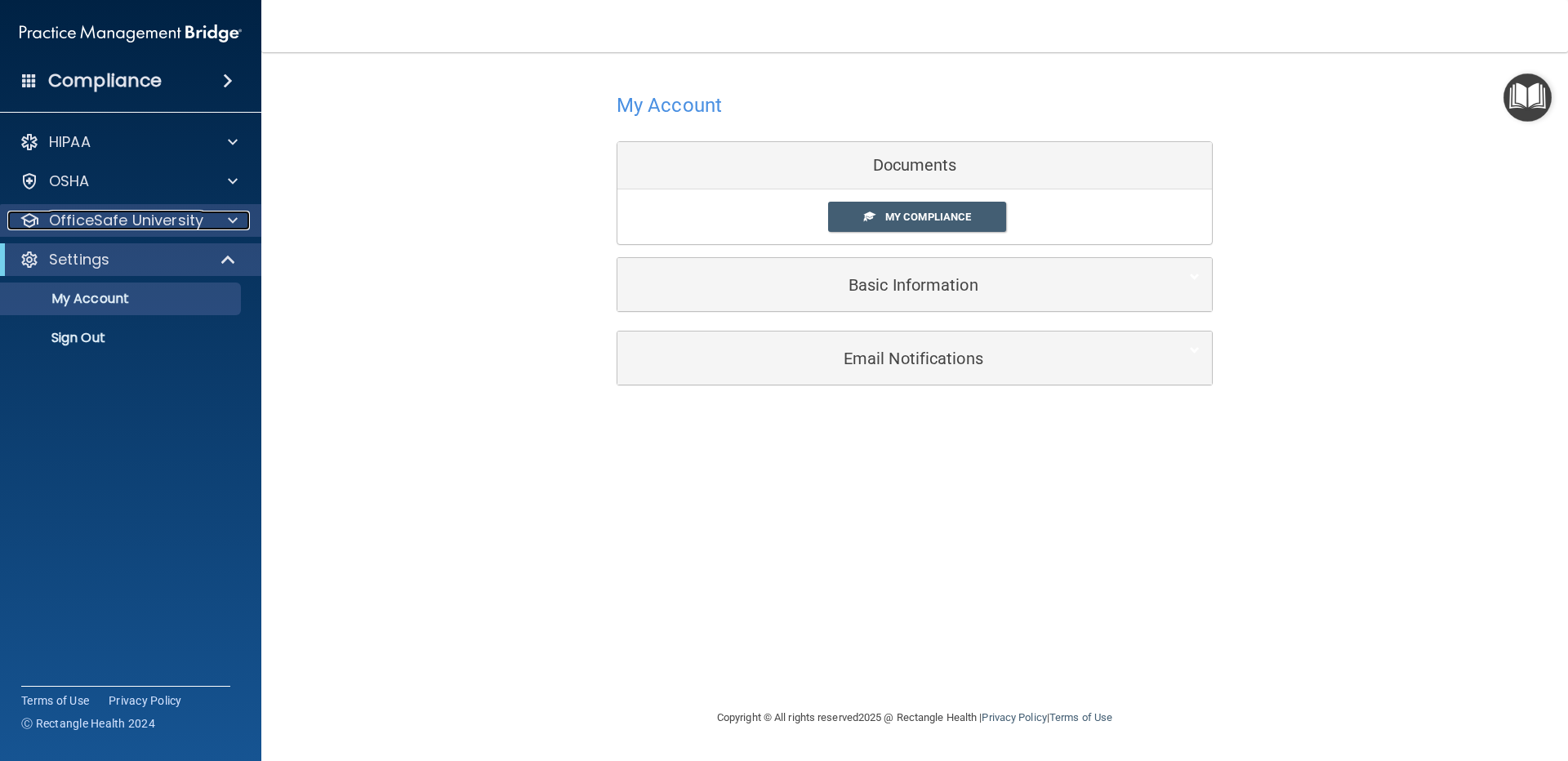
click at [155, 212] on p "OfficeSafe University" at bounding box center [126, 221] width 155 height 20
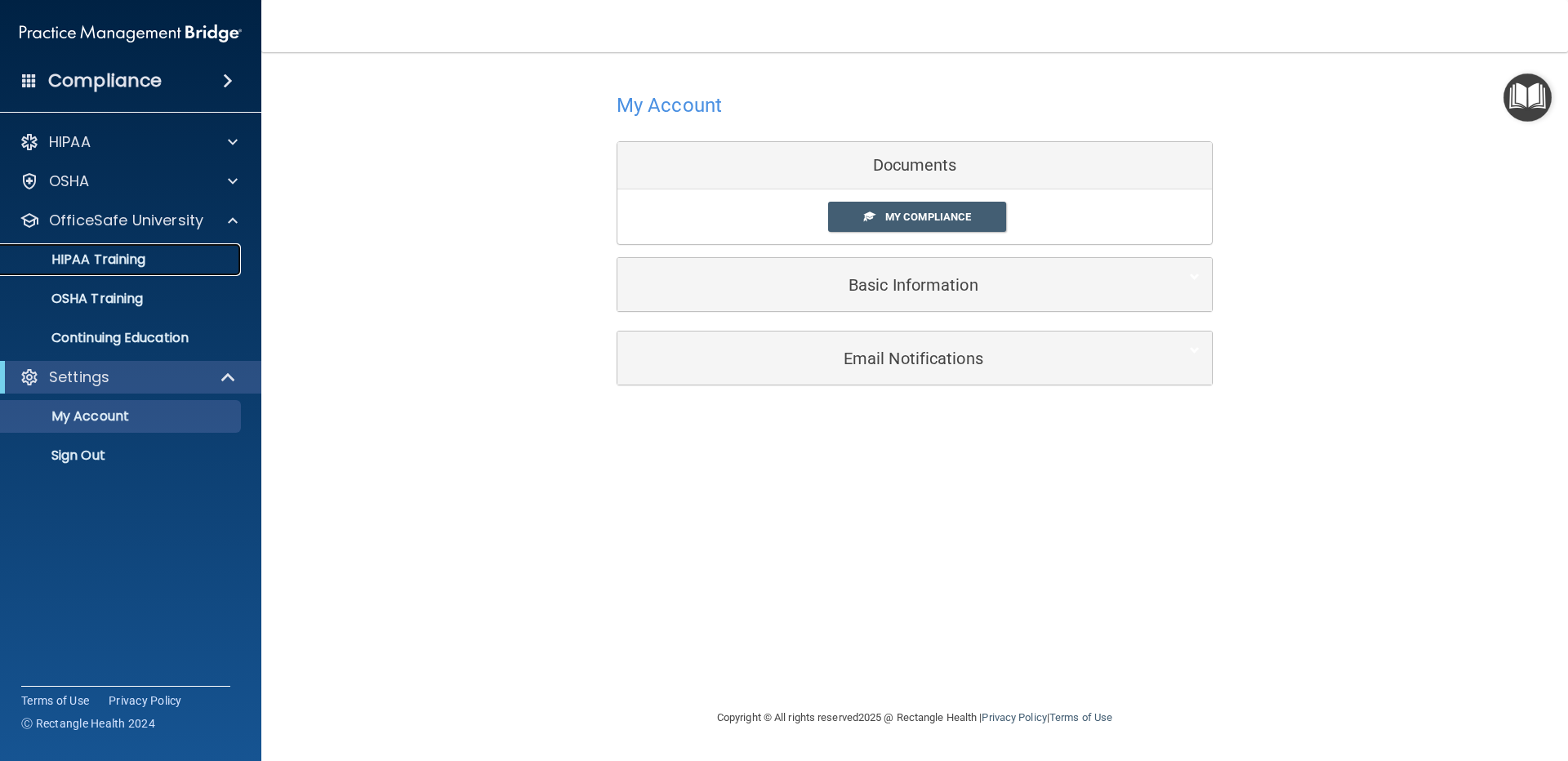
click at [177, 255] on div "HIPAA Training" at bounding box center [122, 259] width 223 height 17
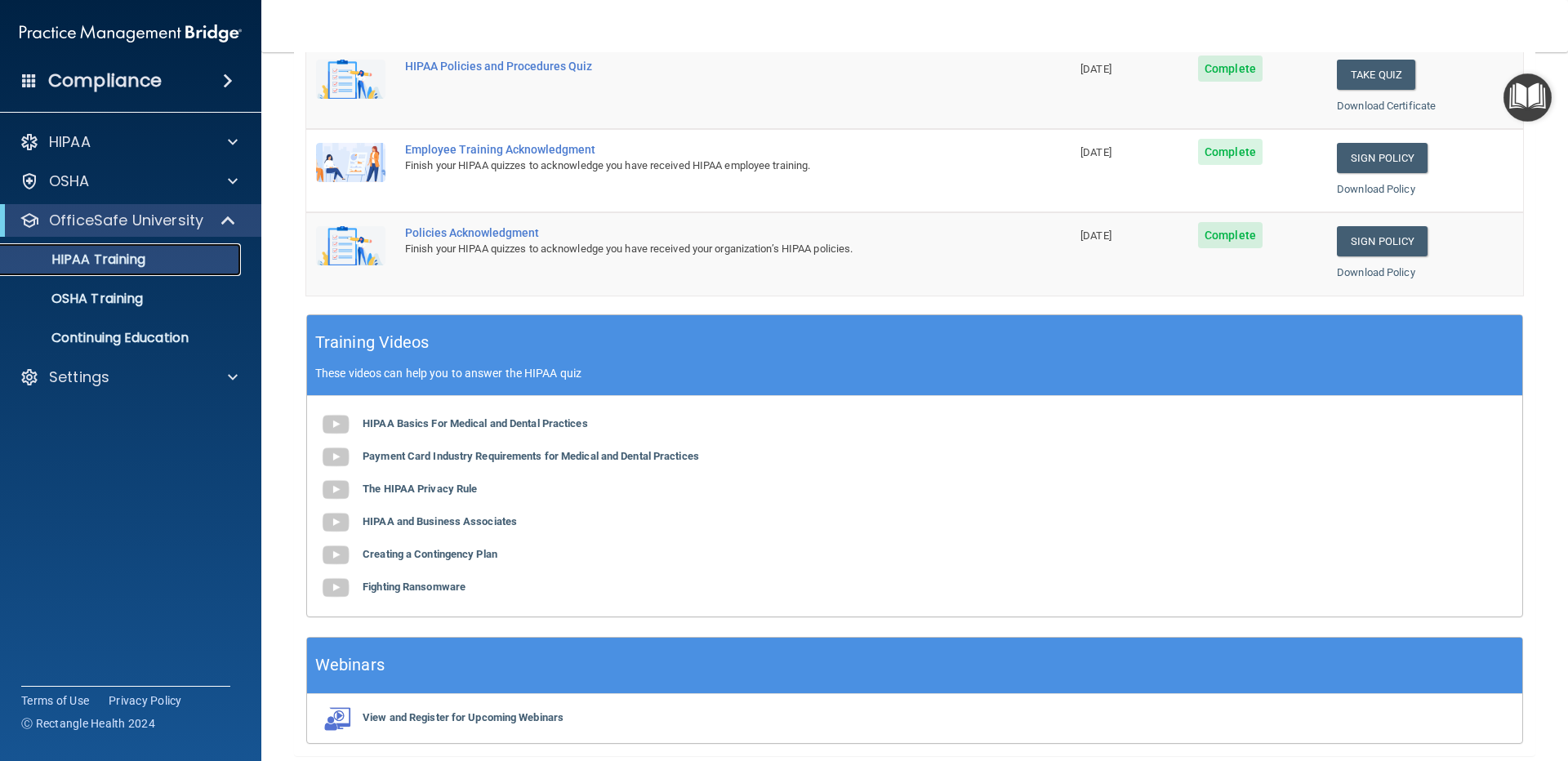
scroll to position [82, 0]
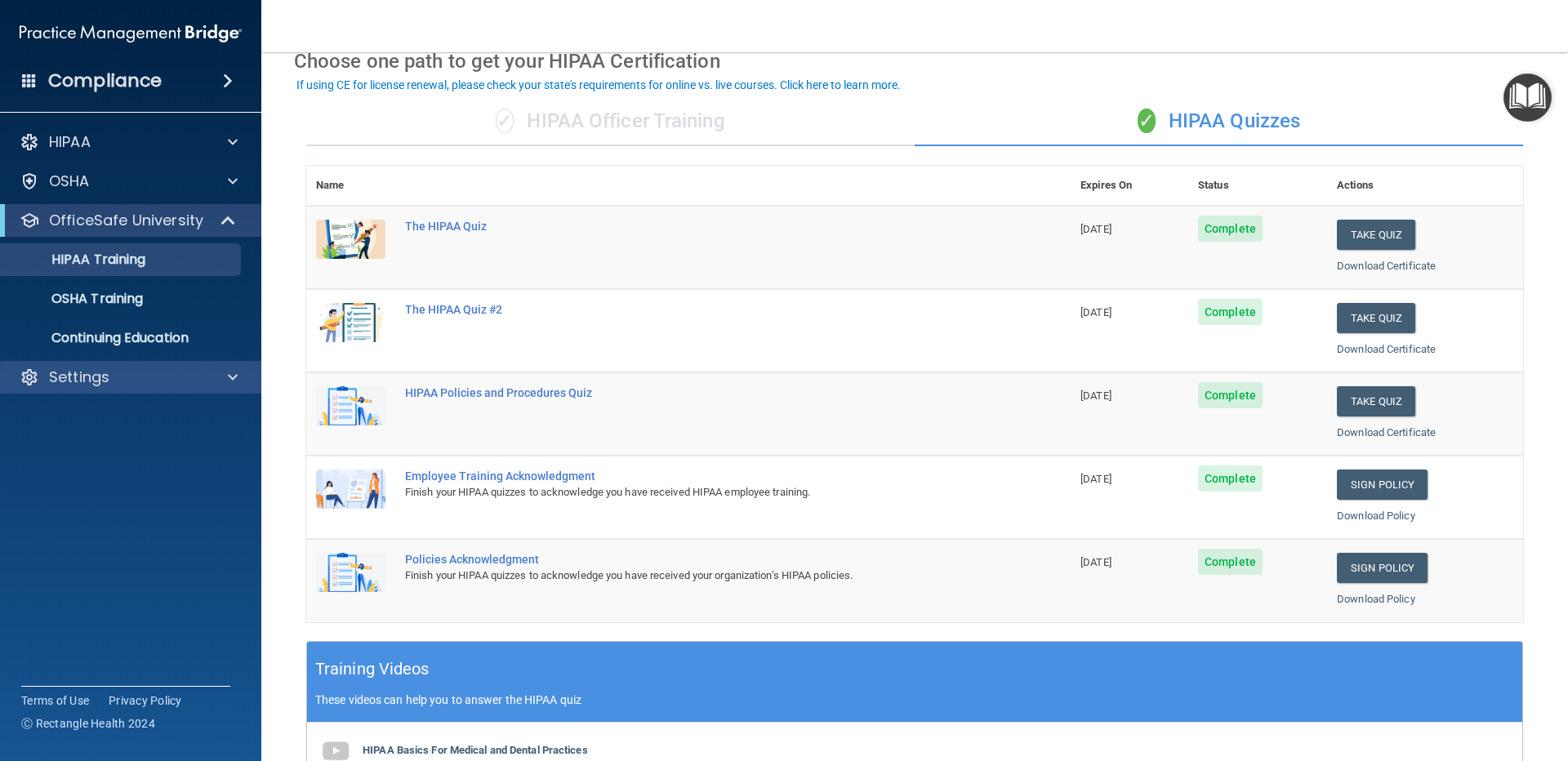
click at [75, 391] on div "Settings" at bounding box center [131, 377] width 262 height 33
click at [80, 380] on p "Settings" at bounding box center [79, 378] width 60 height 20
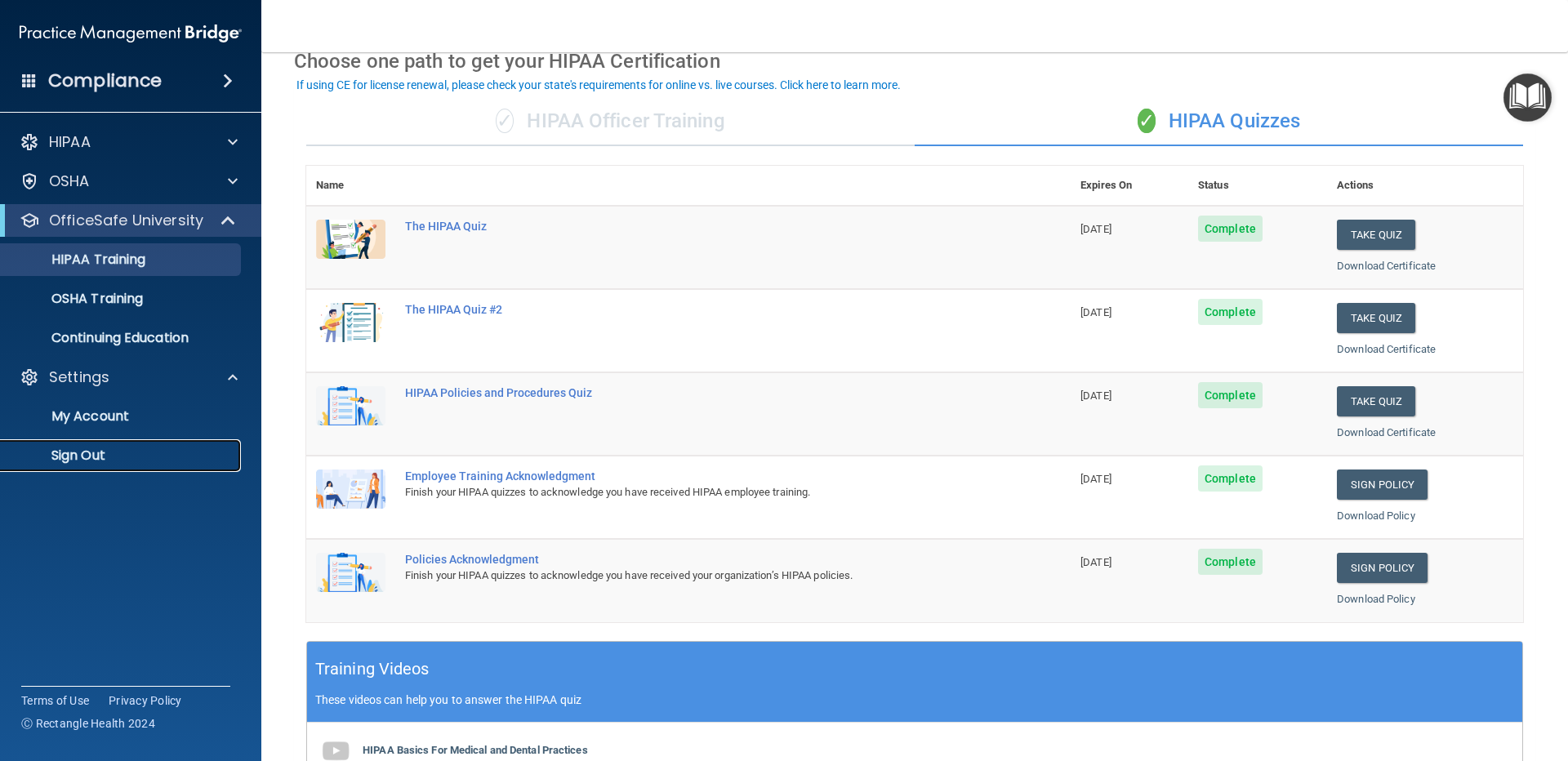
click at [79, 450] on p "Sign Out" at bounding box center [122, 455] width 223 height 17
